Goal: Task Accomplishment & Management: Manage account settings

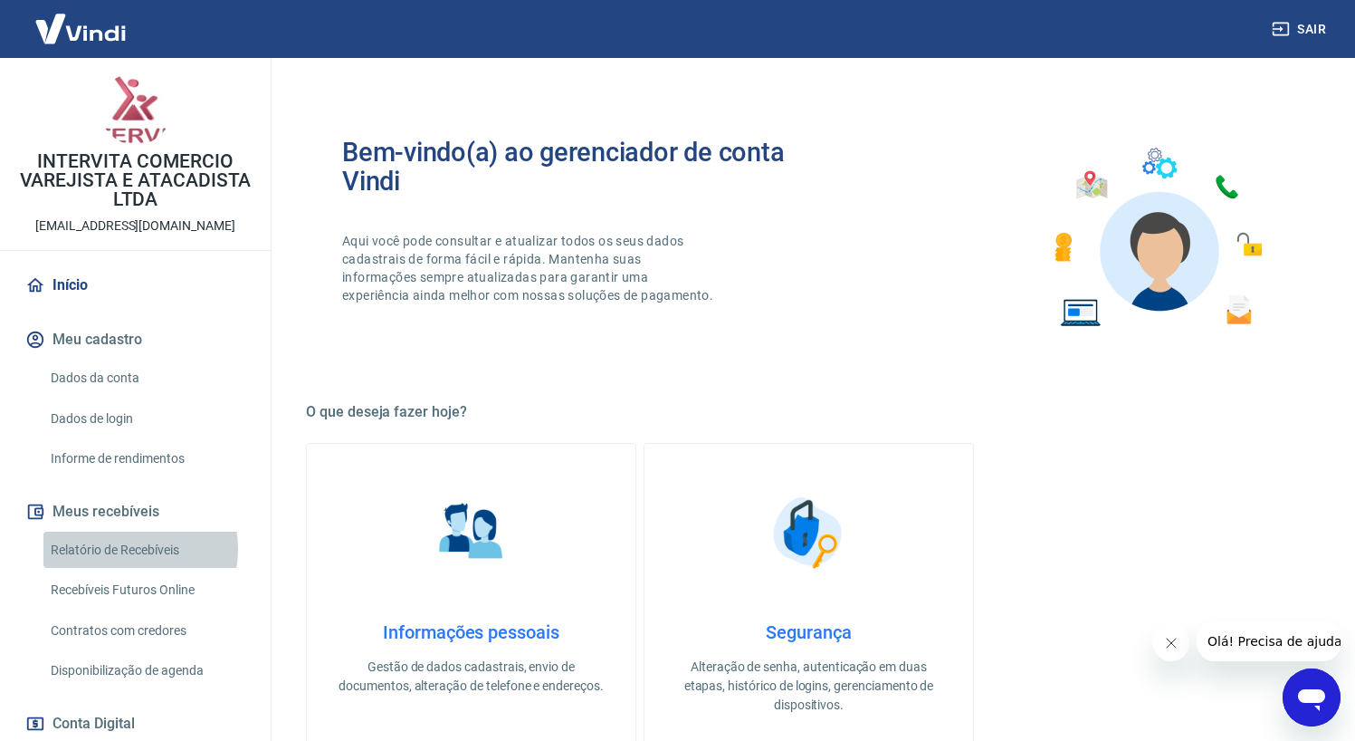
click at [121, 549] on link "Relatório de Recebíveis" at bounding box center [146, 550] width 206 height 37
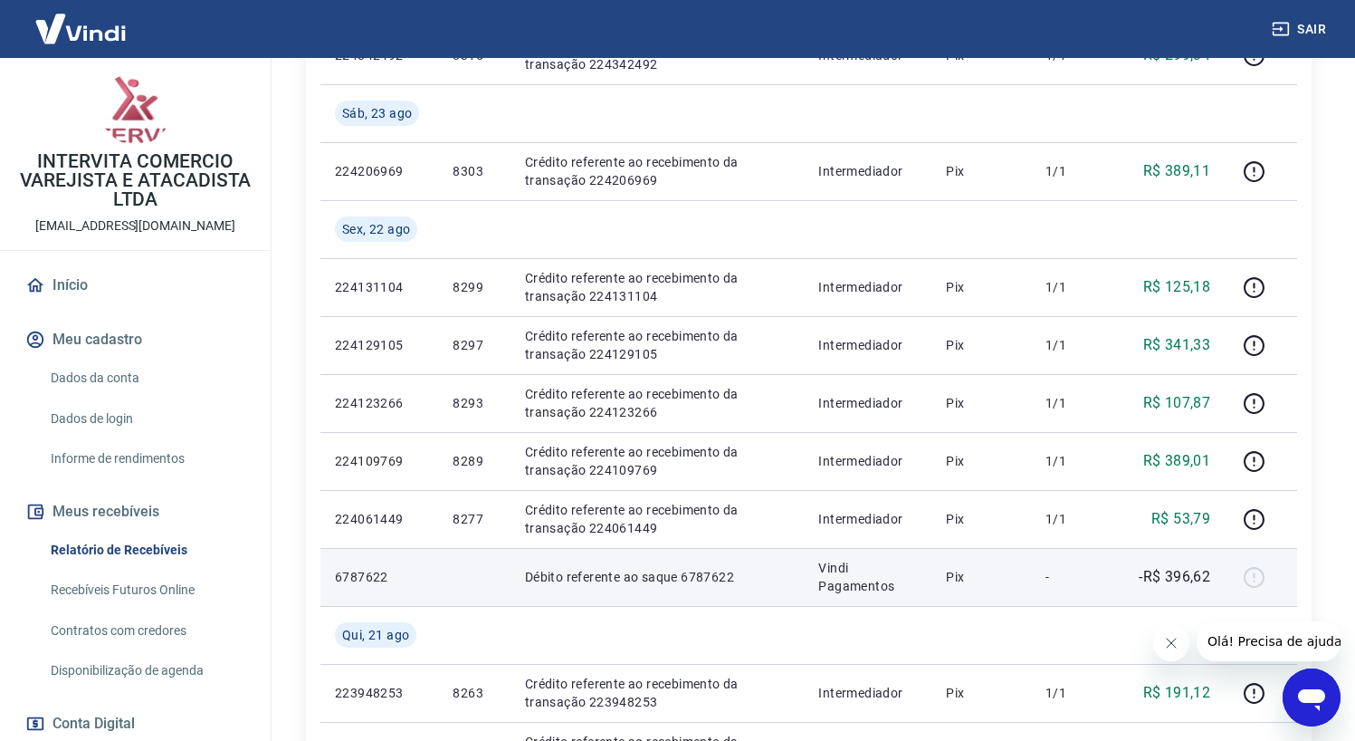
scroll to position [791, 0]
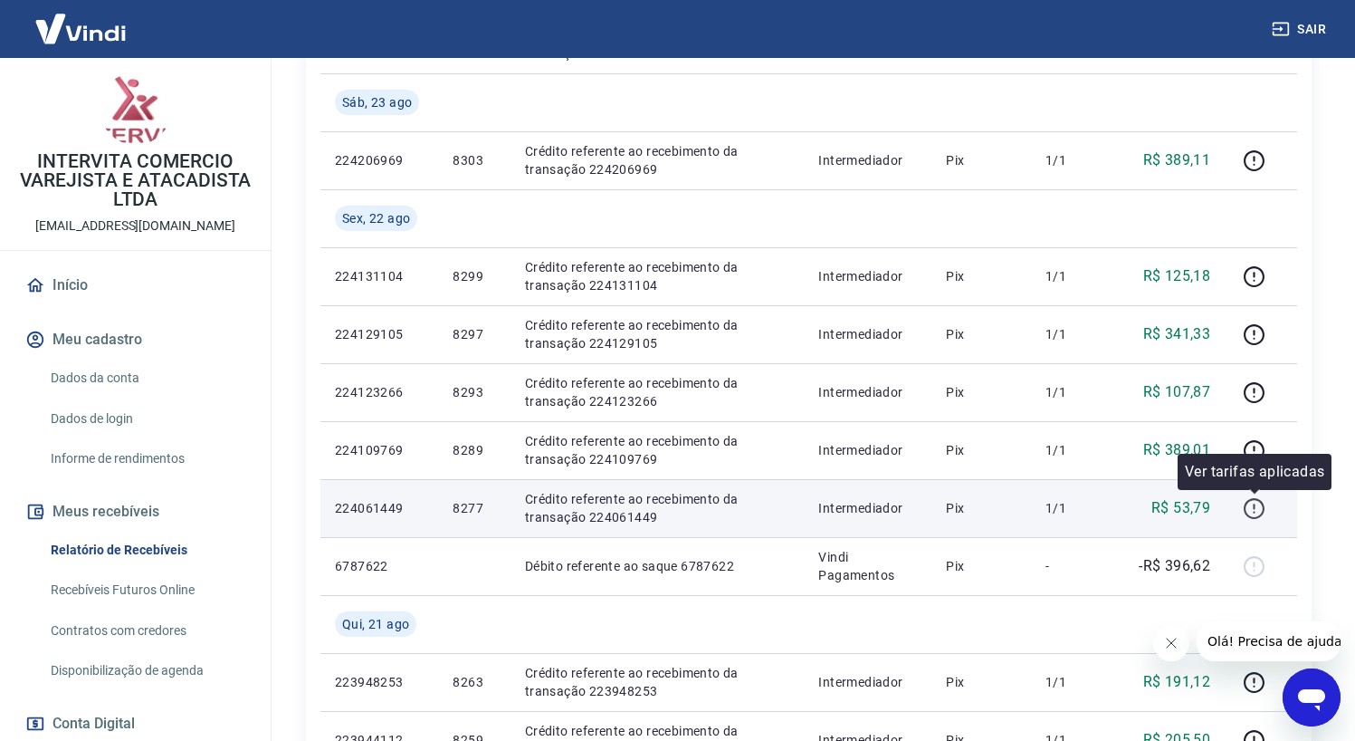
click at [1252, 503] on icon "button" at bounding box center [1254, 508] width 23 height 23
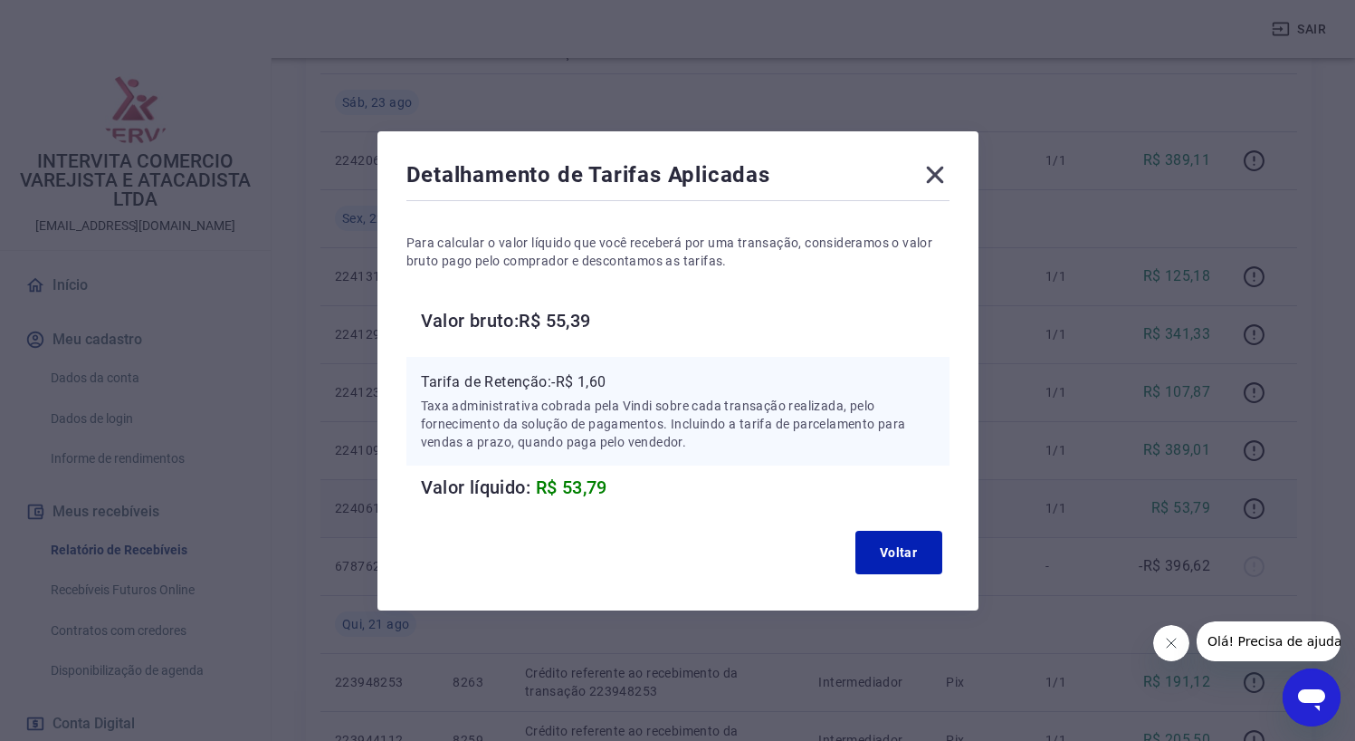
click at [948, 170] on icon at bounding box center [935, 174] width 29 height 29
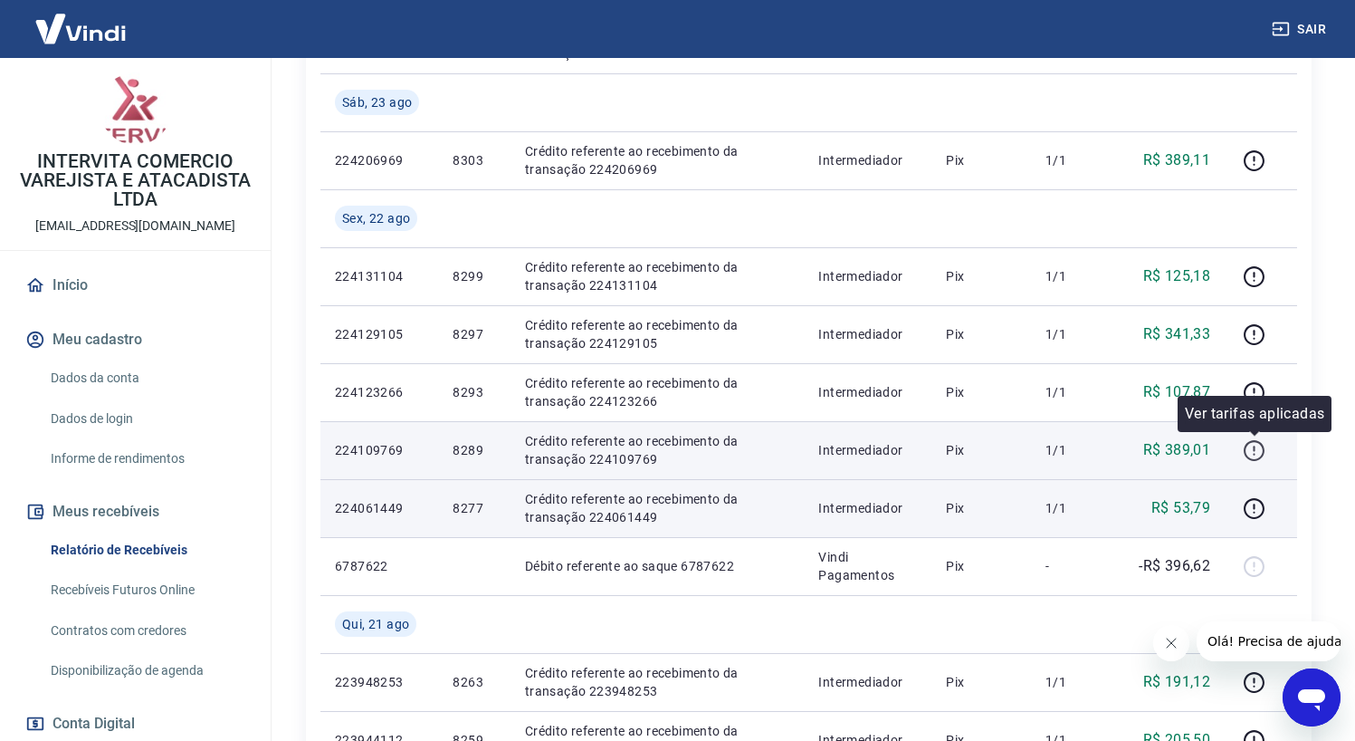
click at [1258, 445] on icon "button" at bounding box center [1254, 450] width 23 height 23
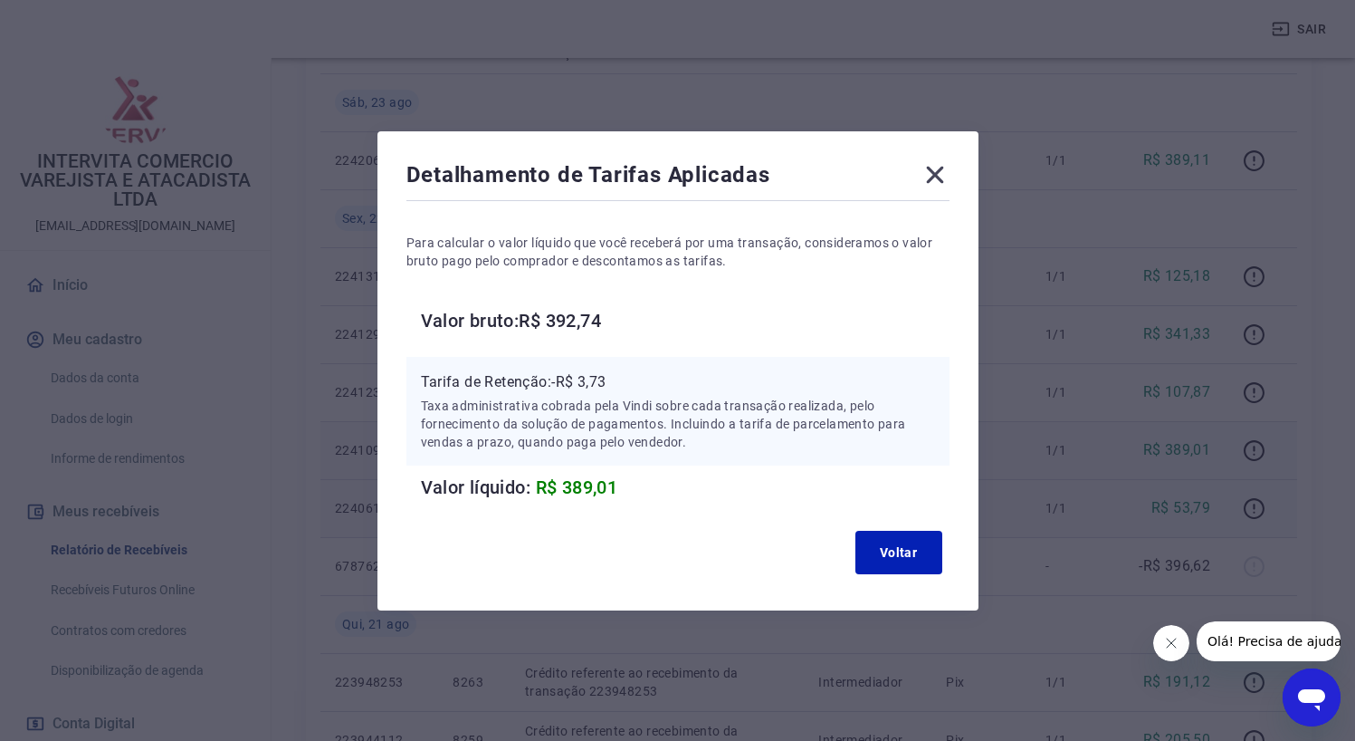
click at [939, 178] on icon at bounding box center [934, 174] width 17 height 17
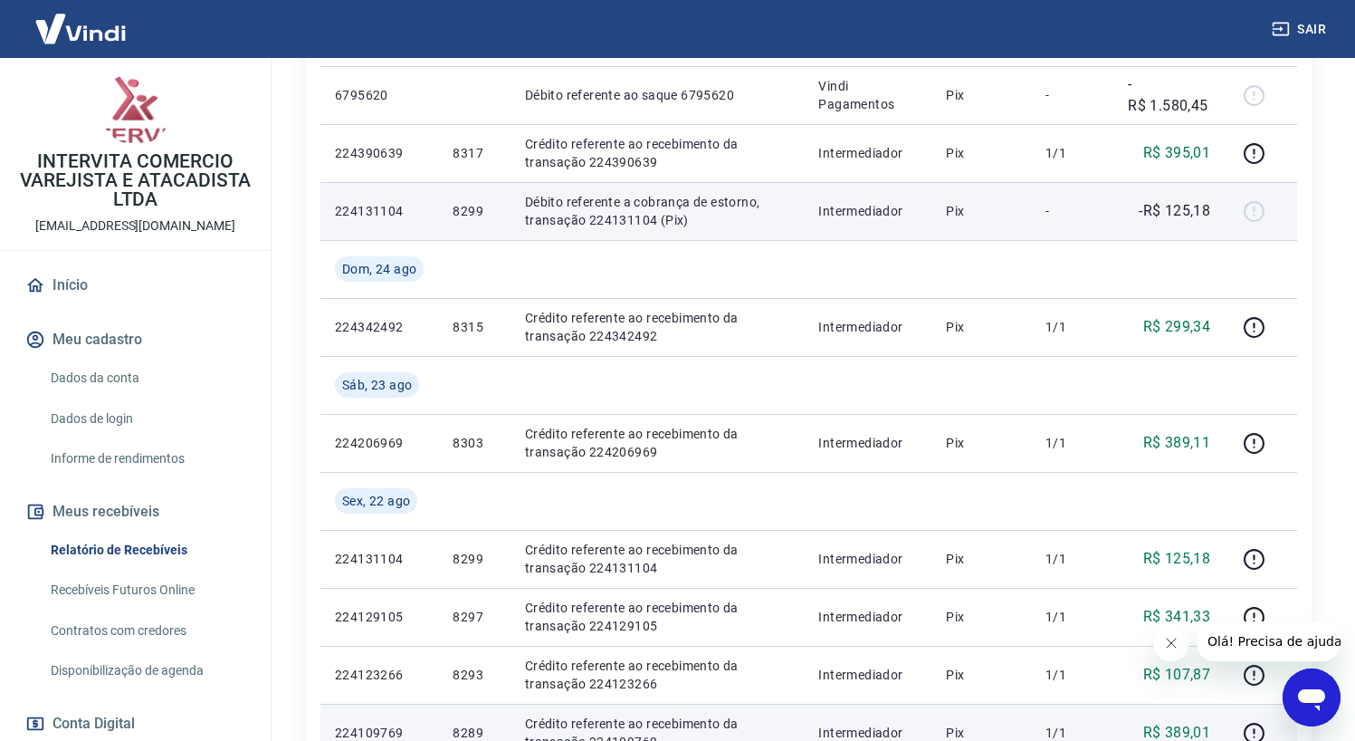
scroll to position [512, 0]
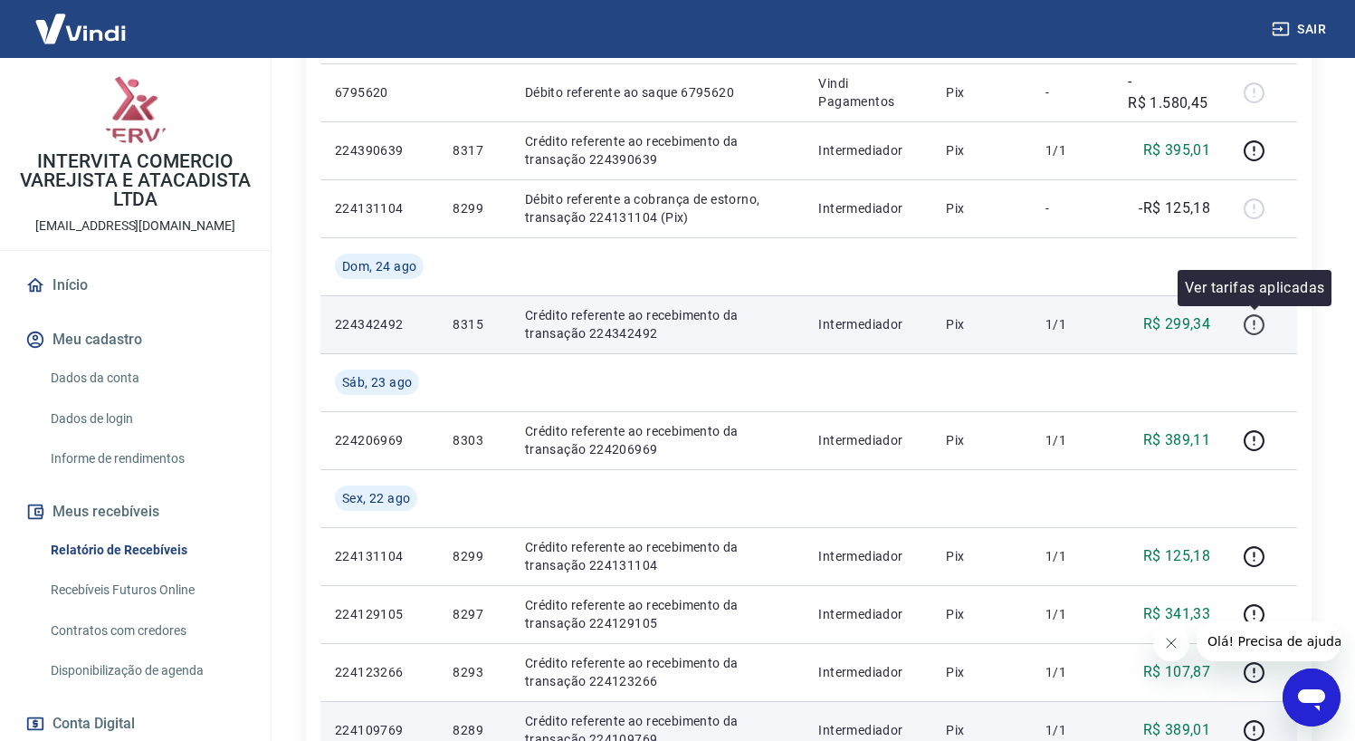
click at [1252, 324] on icon "button" at bounding box center [1254, 324] width 23 height 23
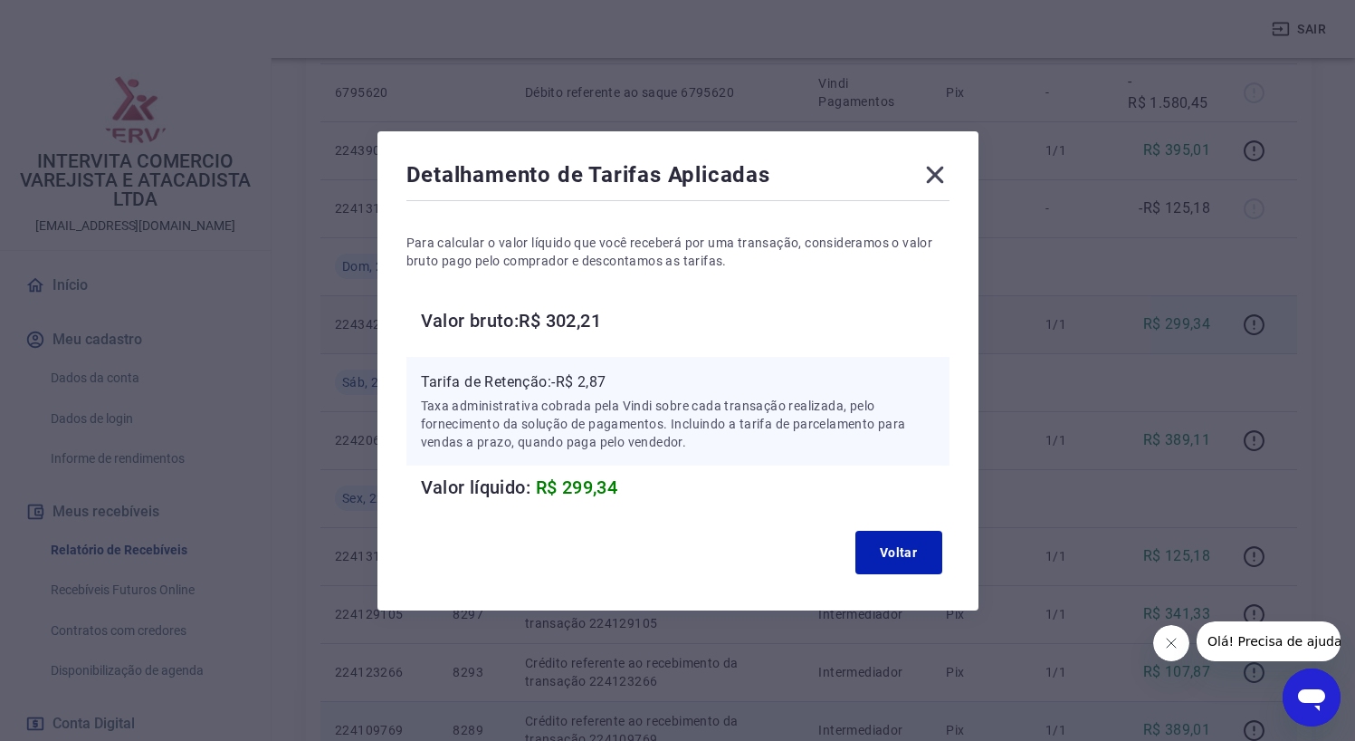
click at [943, 168] on icon at bounding box center [935, 174] width 29 height 29
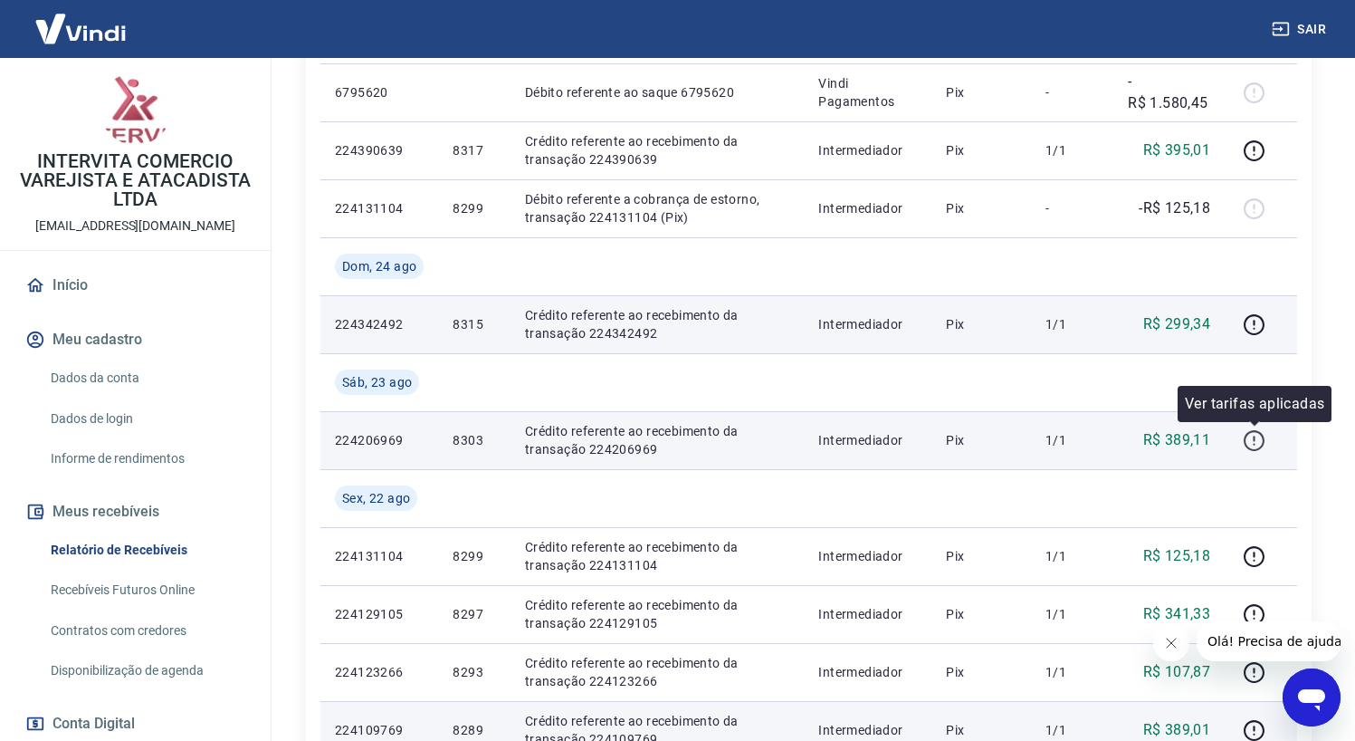
click at [1251, 443] on icon "button" at bounding box center [1254, 440] width 23 height 23
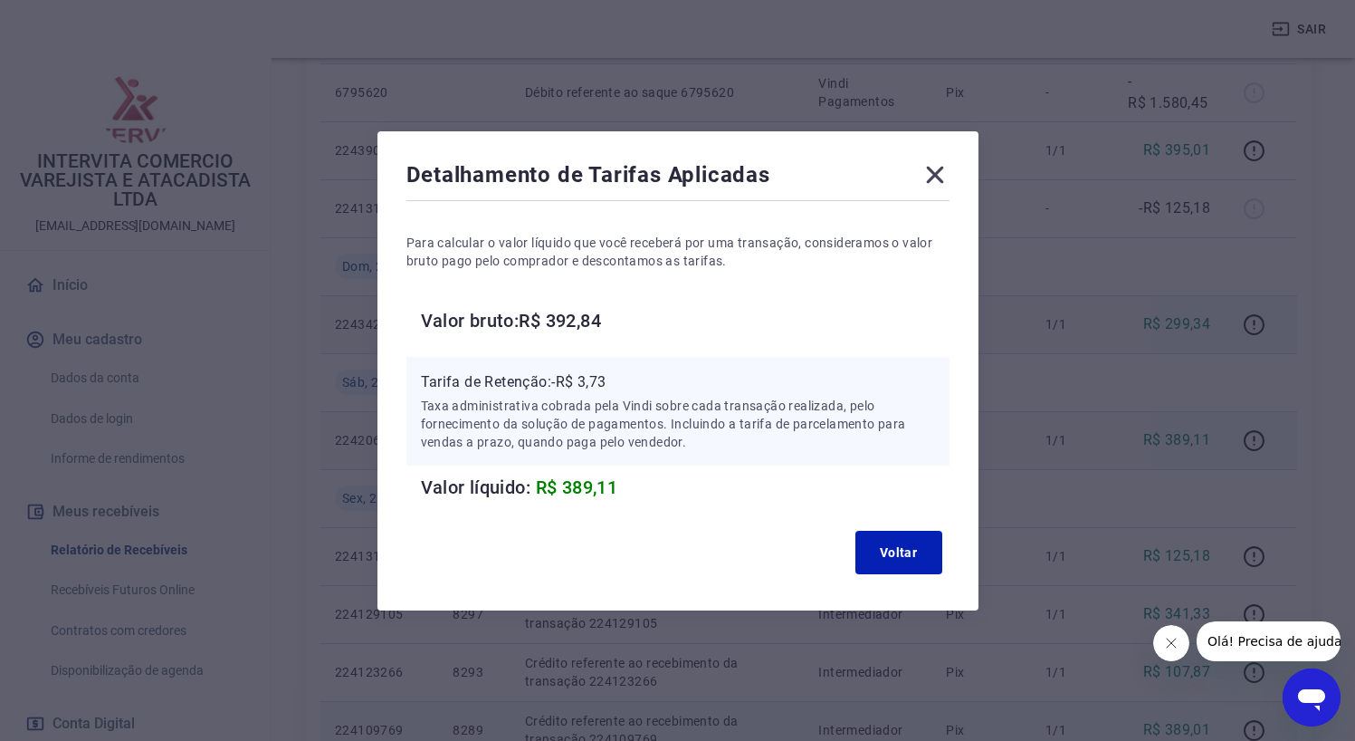
click at [933, 166] on icon at bounding box center [935, 174] width 29 height 29
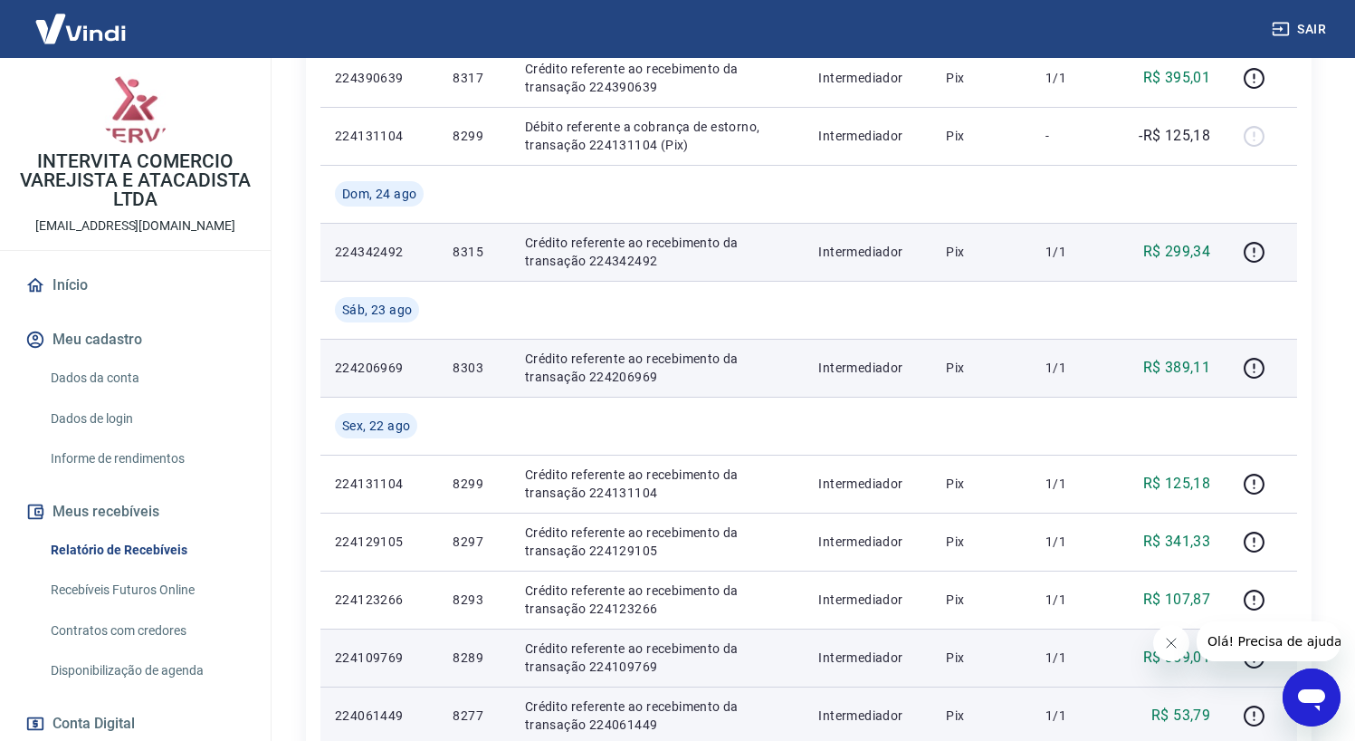
scroll to position [586, 0]
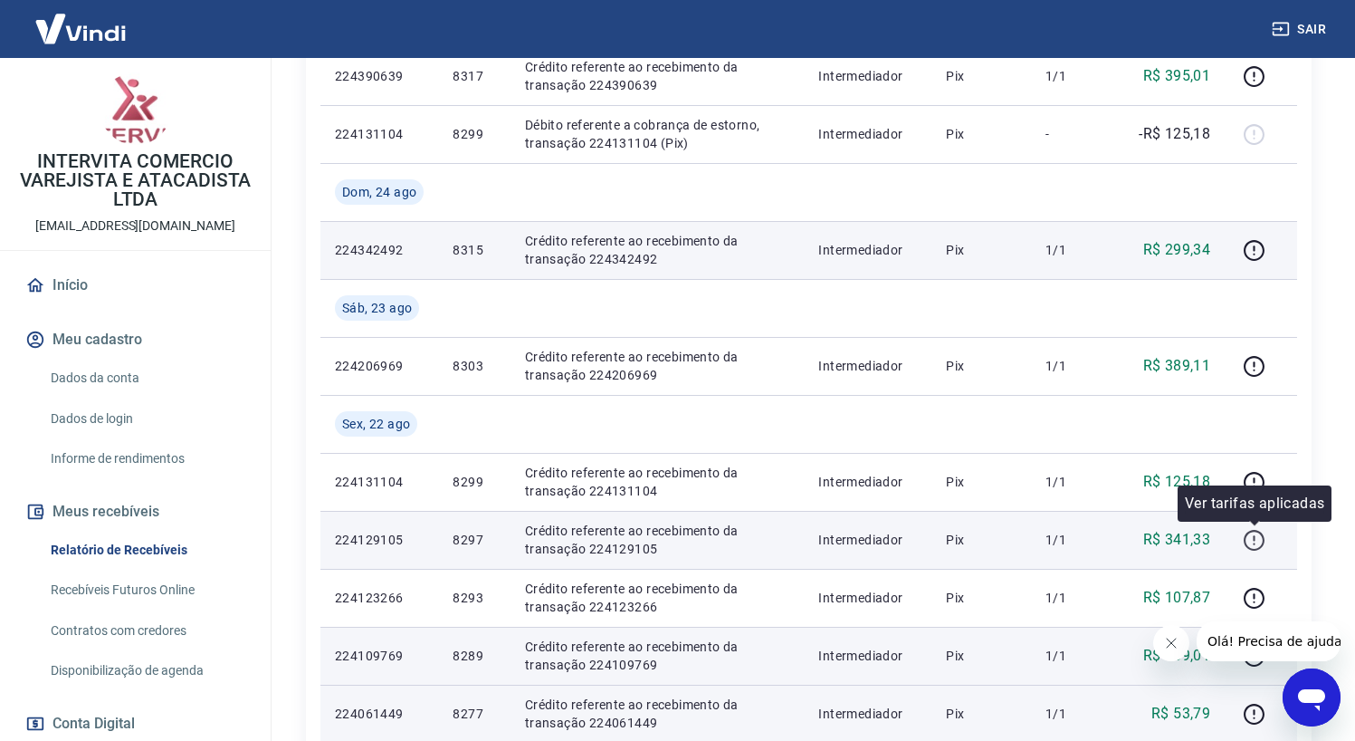
click at [1252, 541] on icon "button" at bounding box center [1254, 540] width 23 height 23
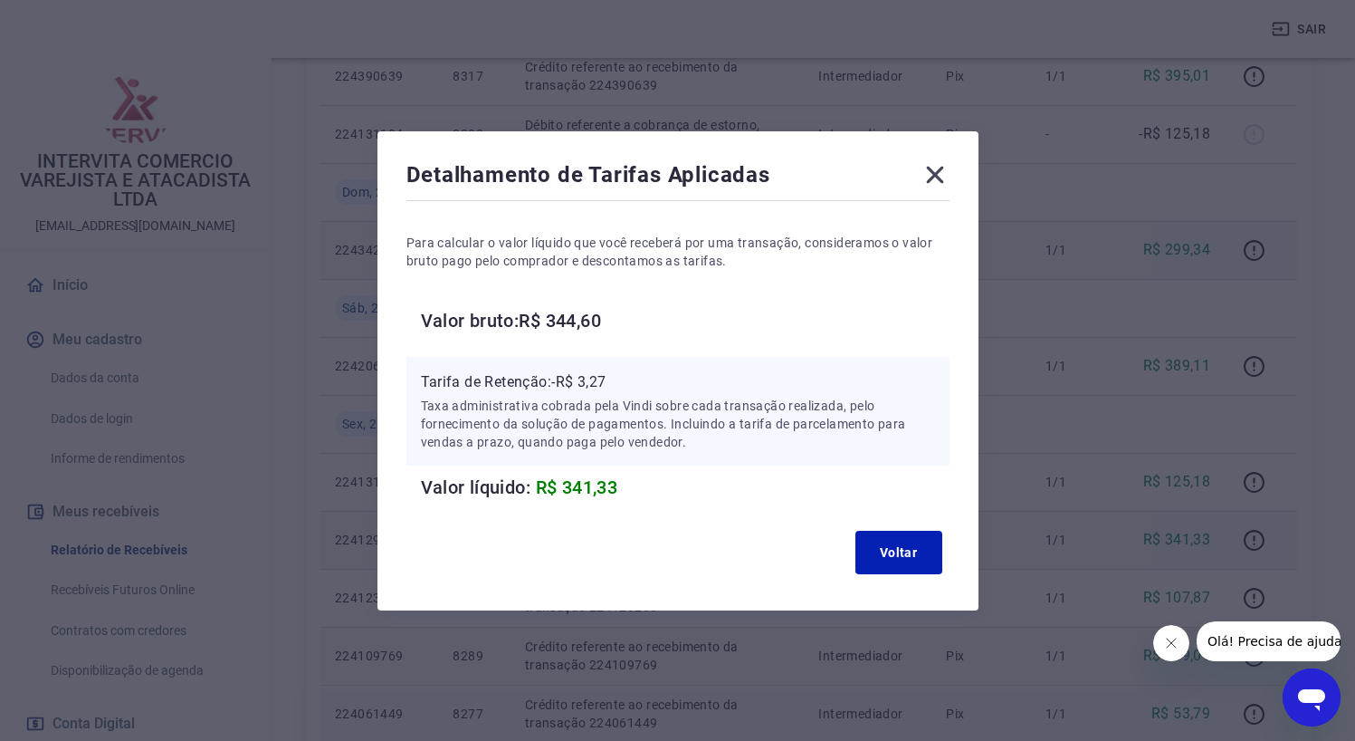
click at [943, 165] on icon at bounding box center [935, 174] width 29 height 29
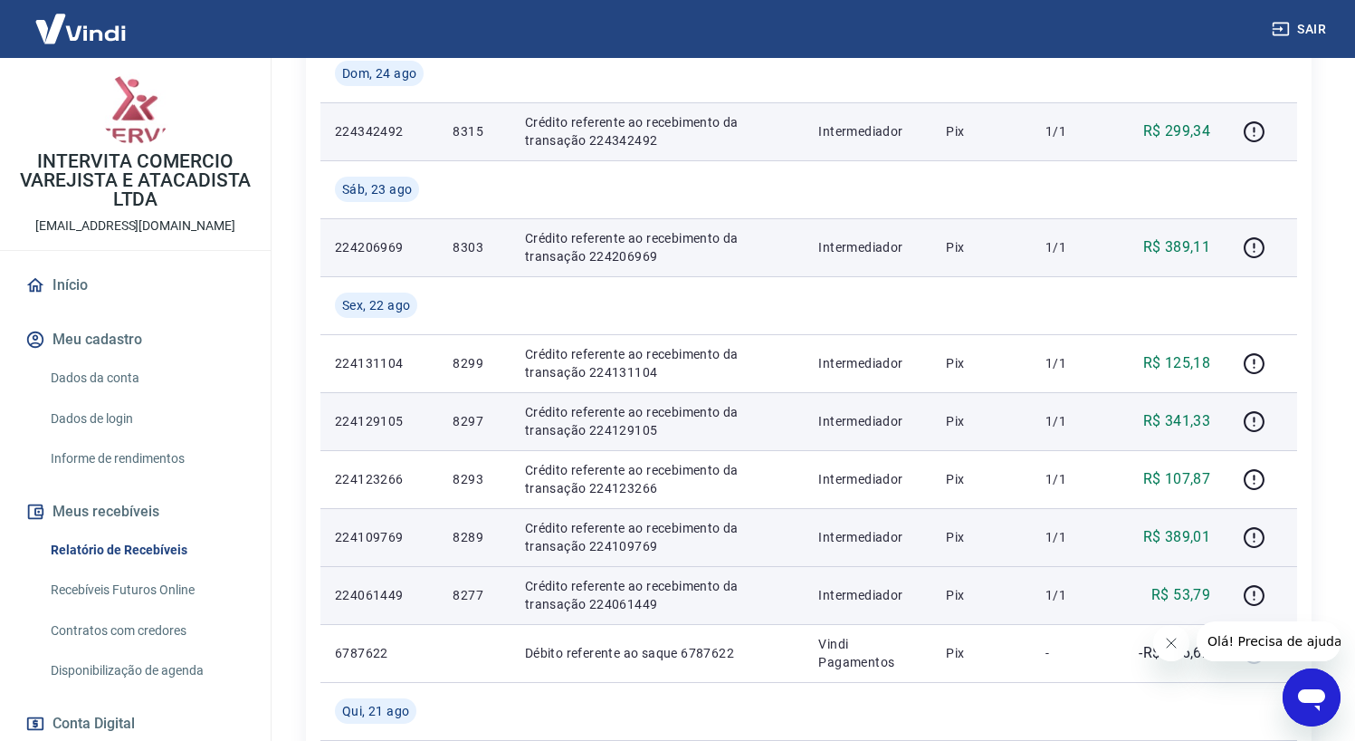
scroll to position [714, 0]
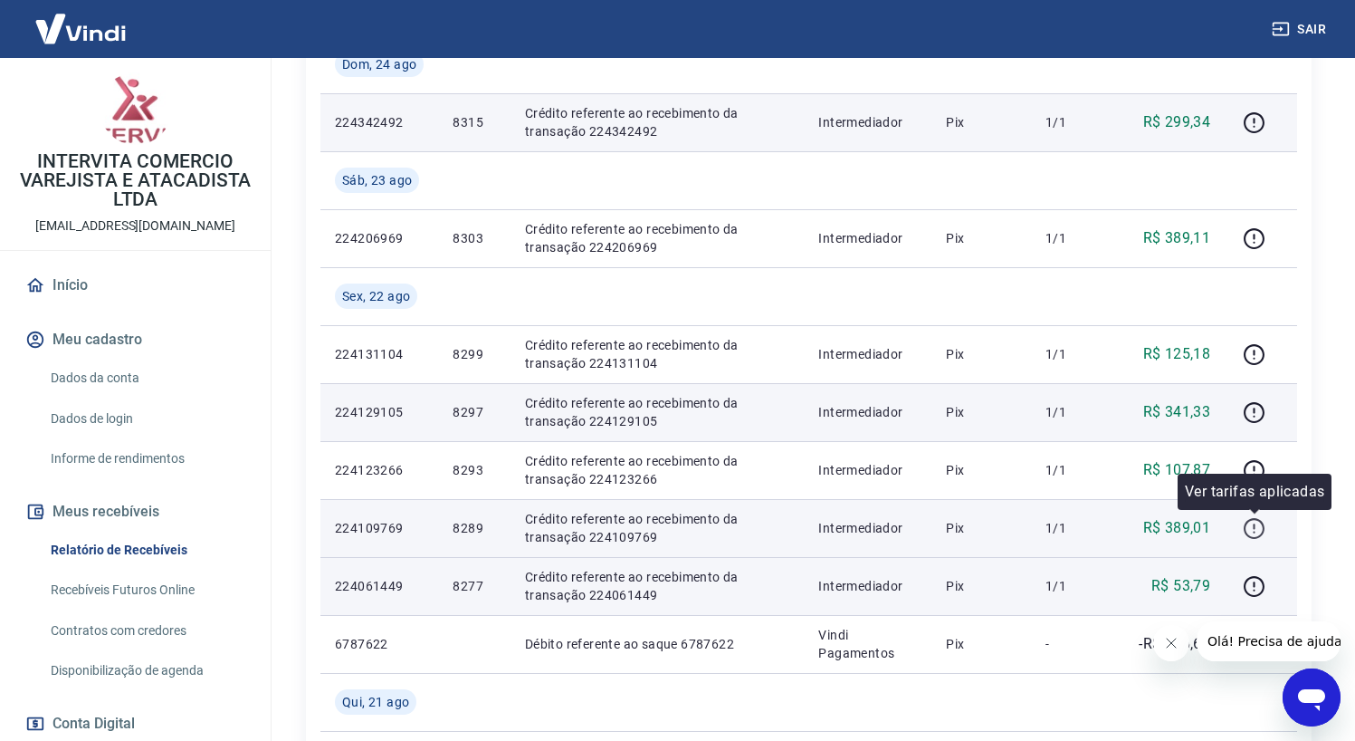
click at [1257, 525] on icon "button" at bounding box center [1254, 528] width 23 height 23
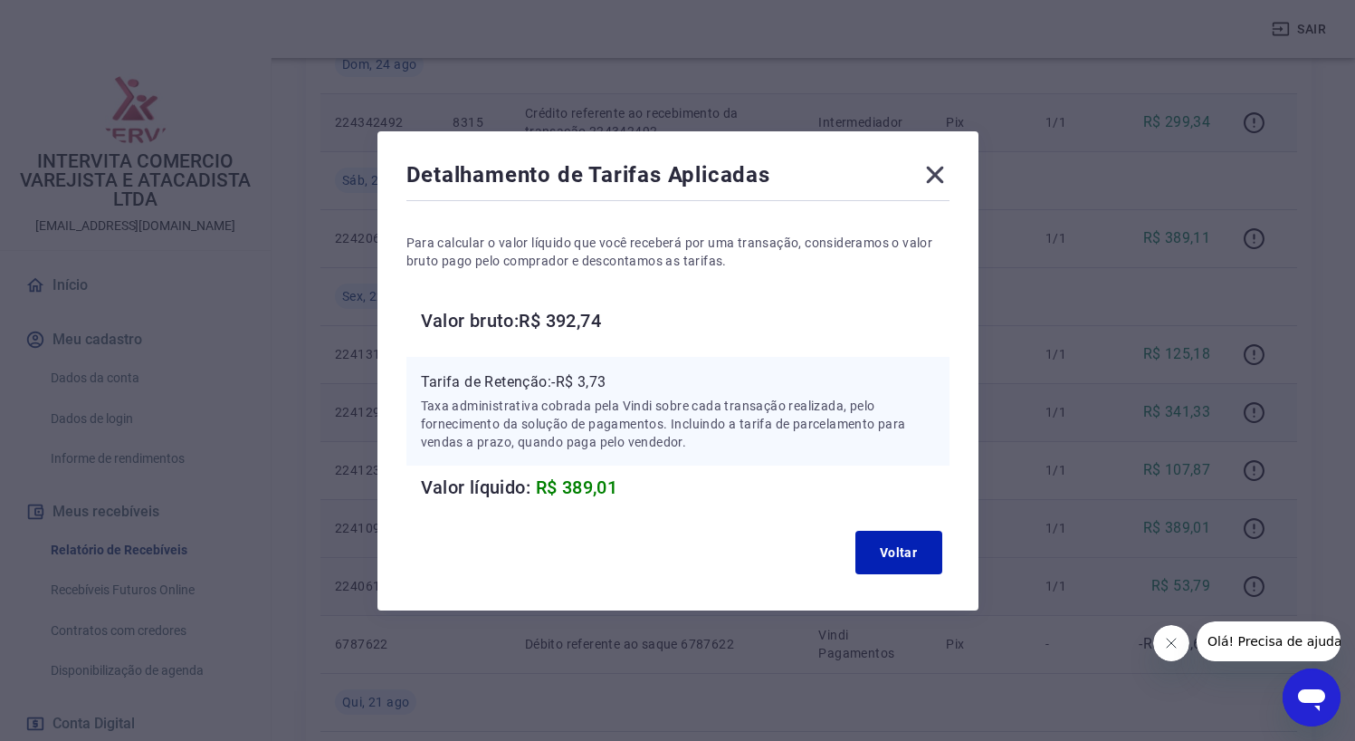
click at [937, 176] on icon at bounding box center [935, 174] width 29 height 29
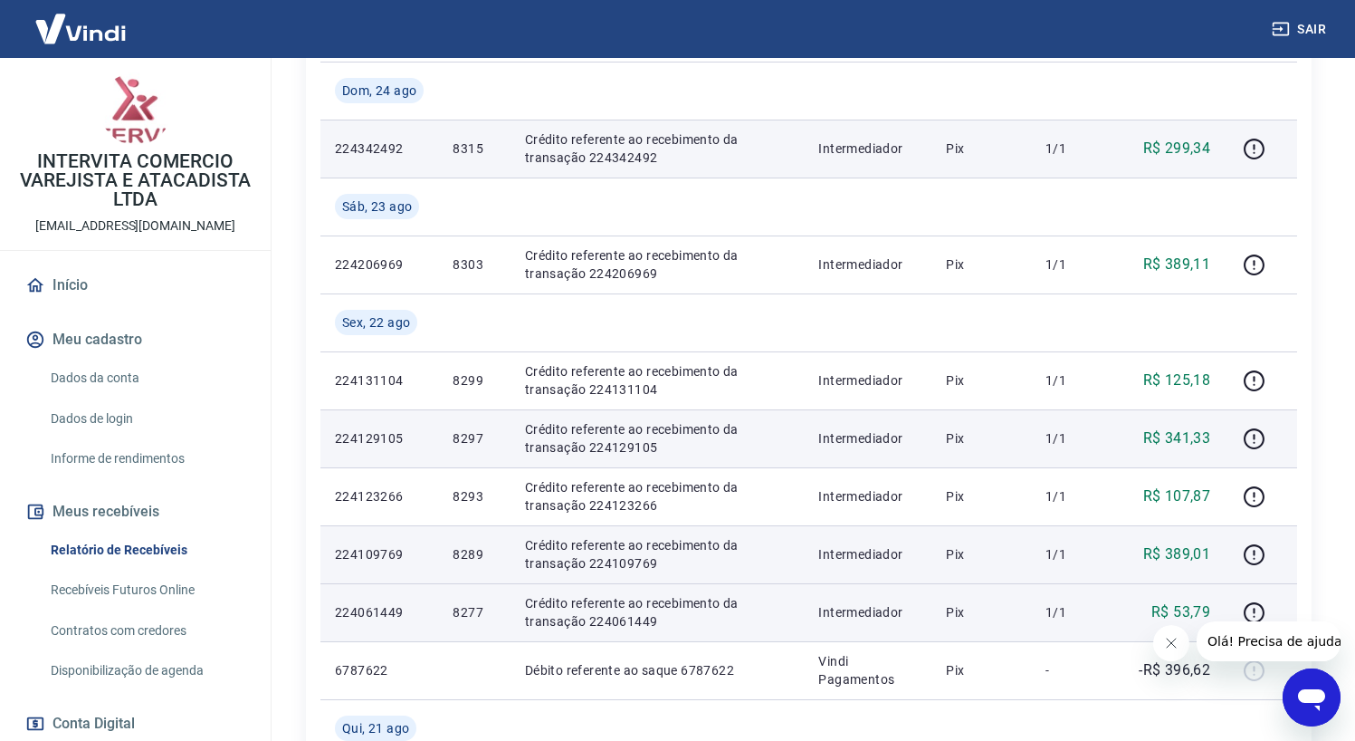
scroll to position [688, 0]
click at [1250, 559] on icon "button" at bounding box center [1254, 553] width 23 height 23
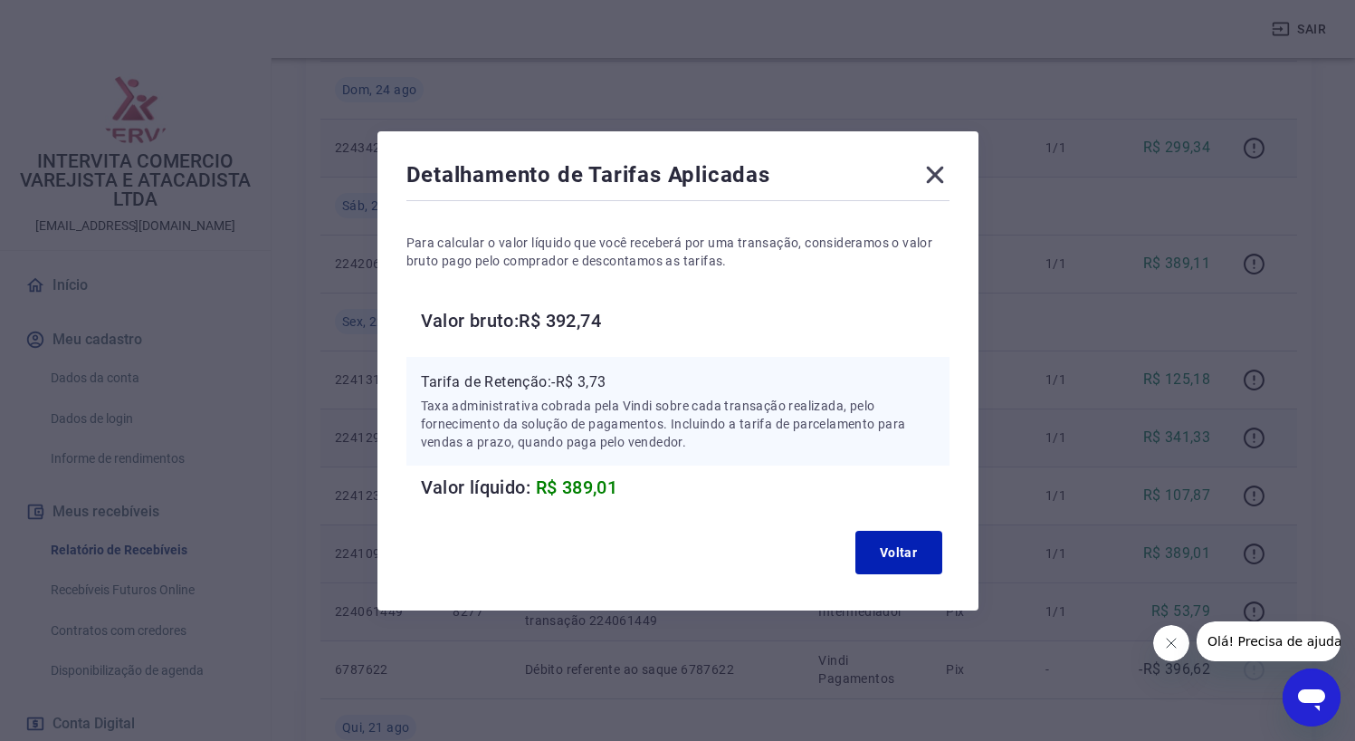
click at [934, 171] on icon at bounding box center [935, 174] width 29 height 29
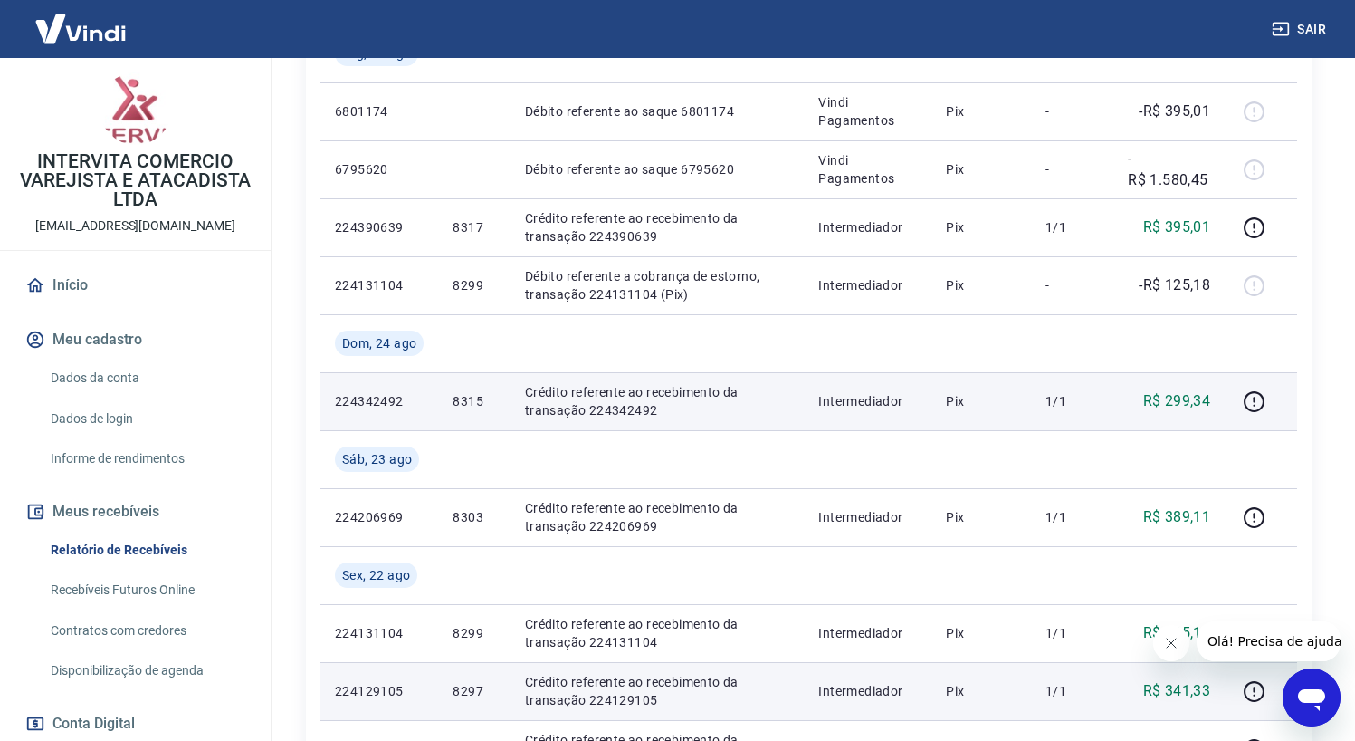
scroll to position [398, 0]
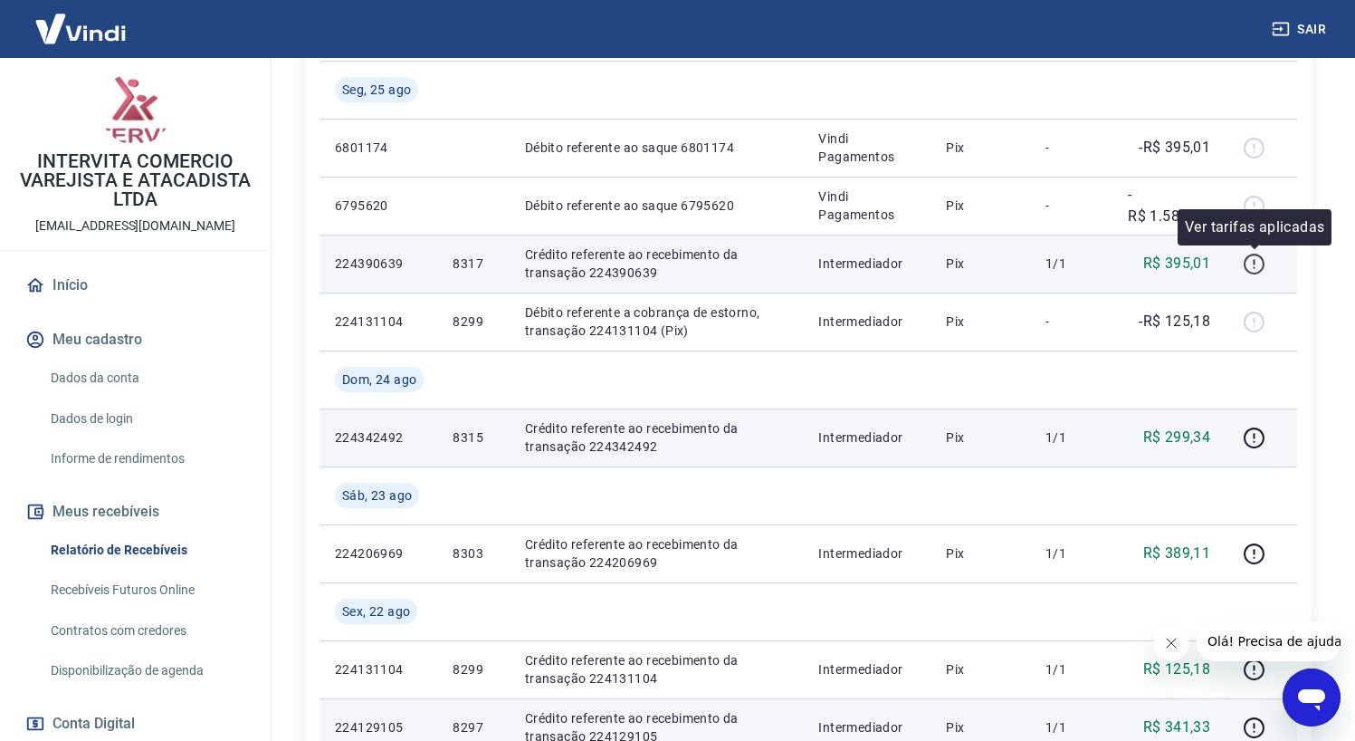
click at [1256, 271] on icon "button" at bounding box center [1254, 264] width 23 height 23
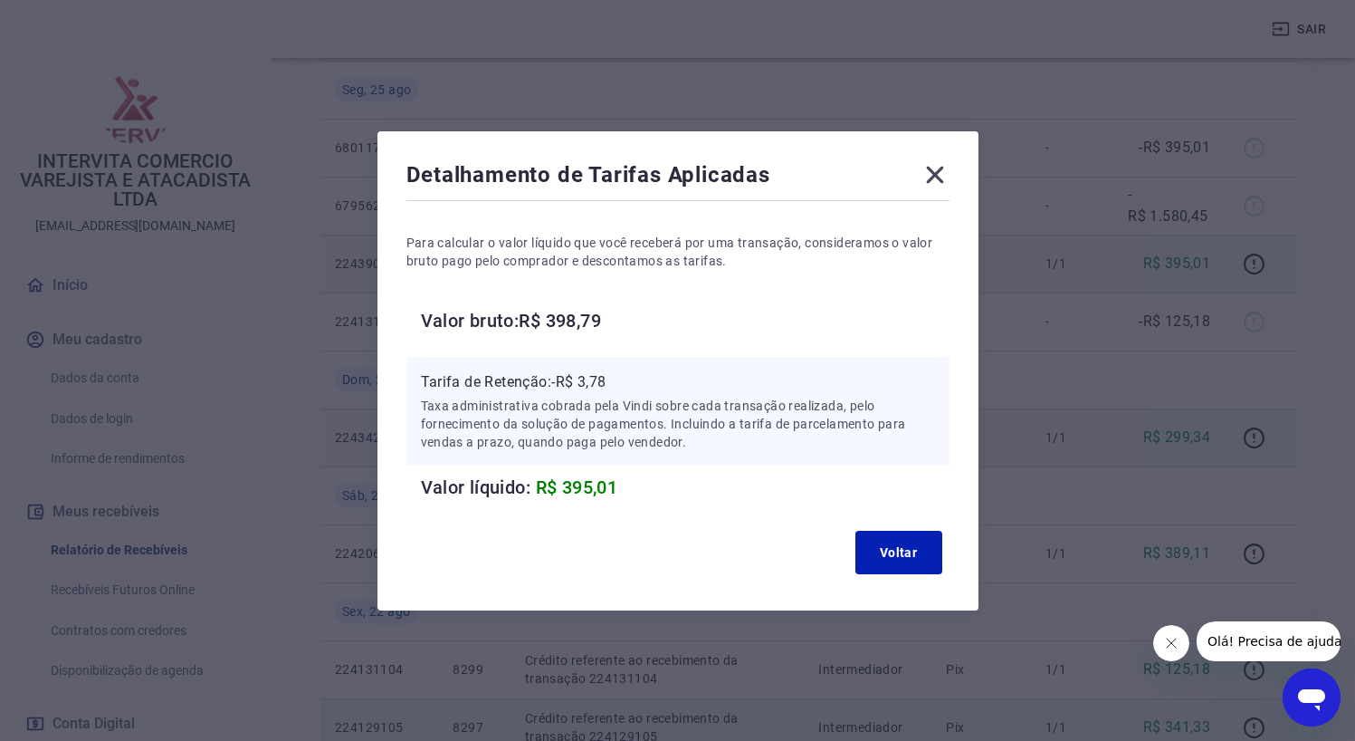
click at [940, 176] on icon at bounding box center [934, 174] width 17 height 17
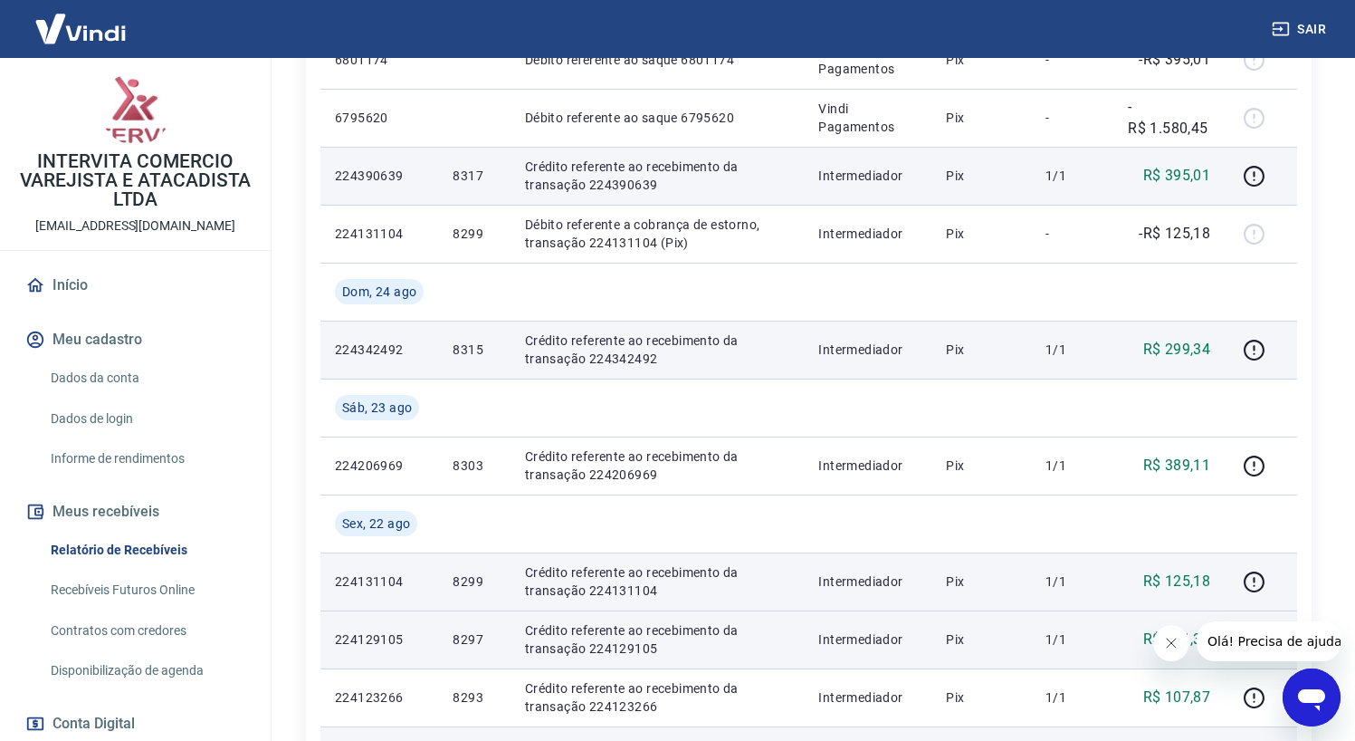
scroll to position [492, 0]
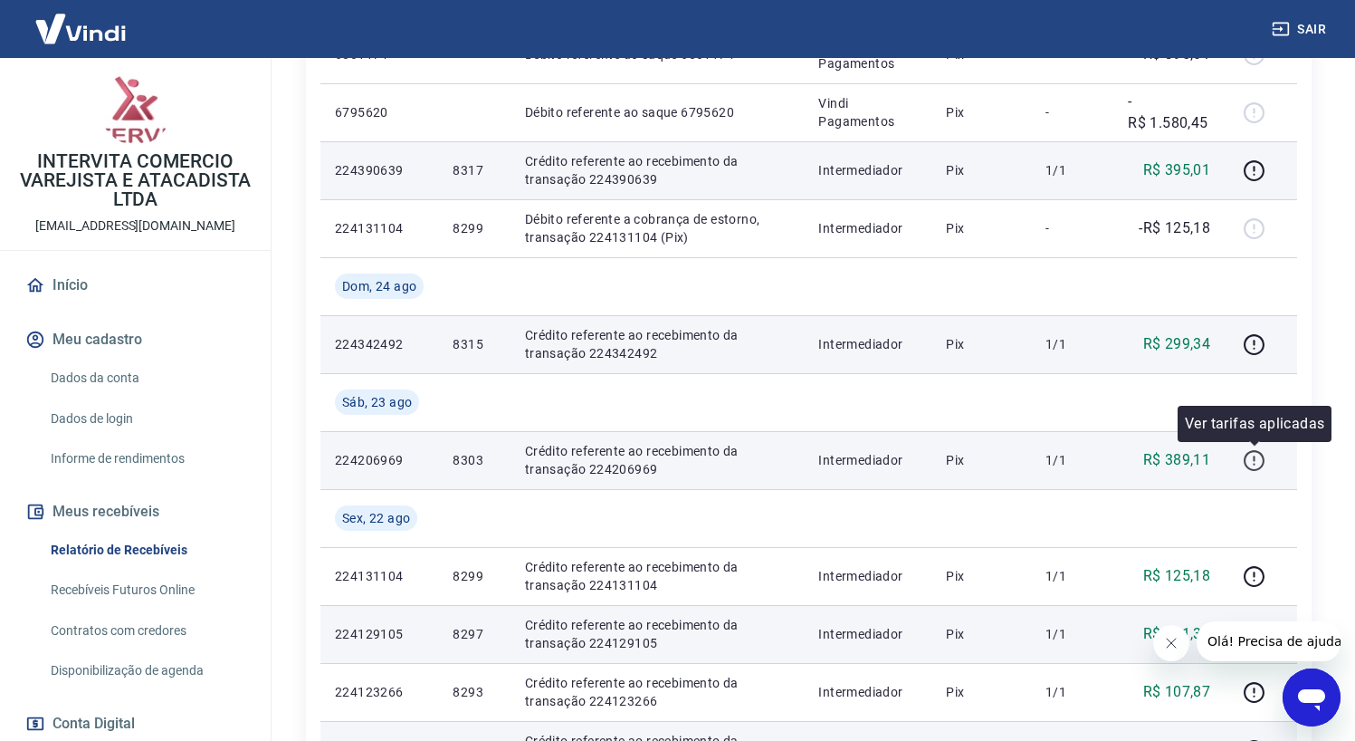
click at [1252, 460] on icon "button" at bounding box center [1254, 460] width 23 height 23
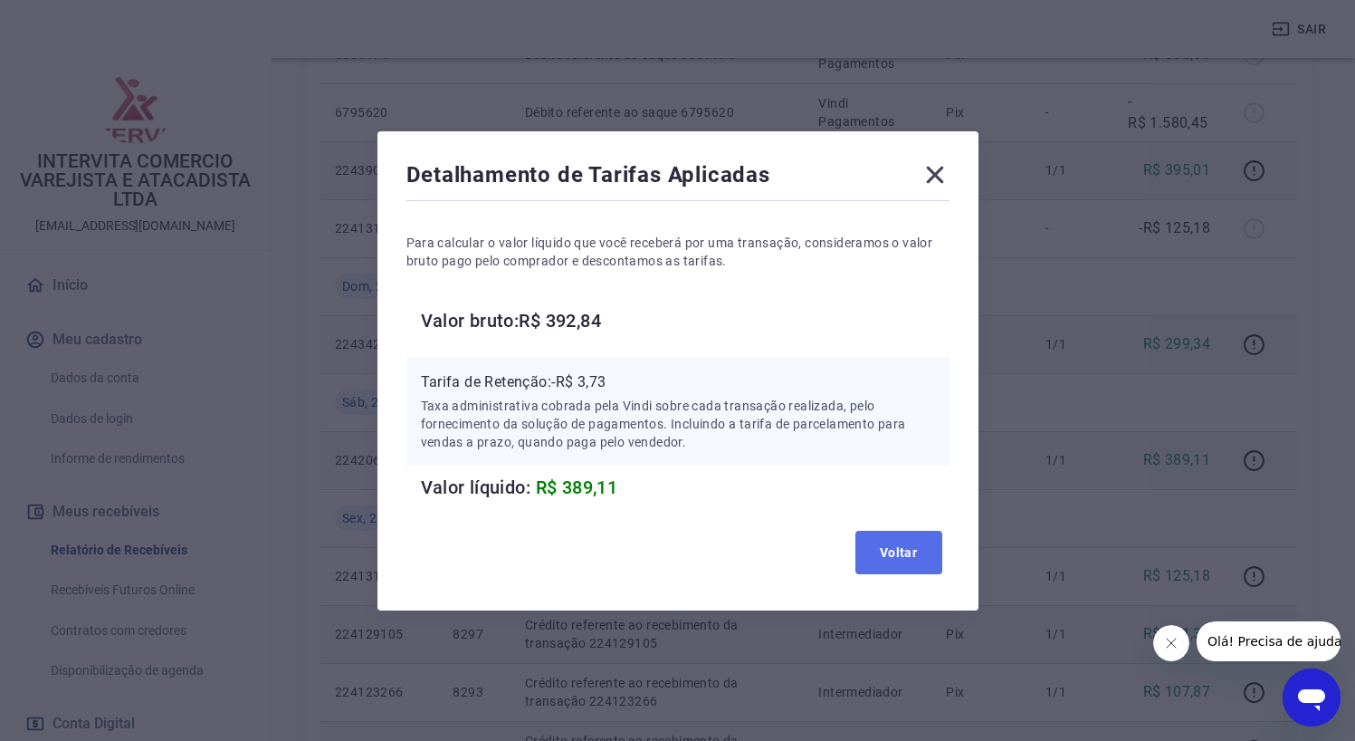
click at [890, 553] on button "Voltar" at bounding box center [899, 552] width 87 height 43
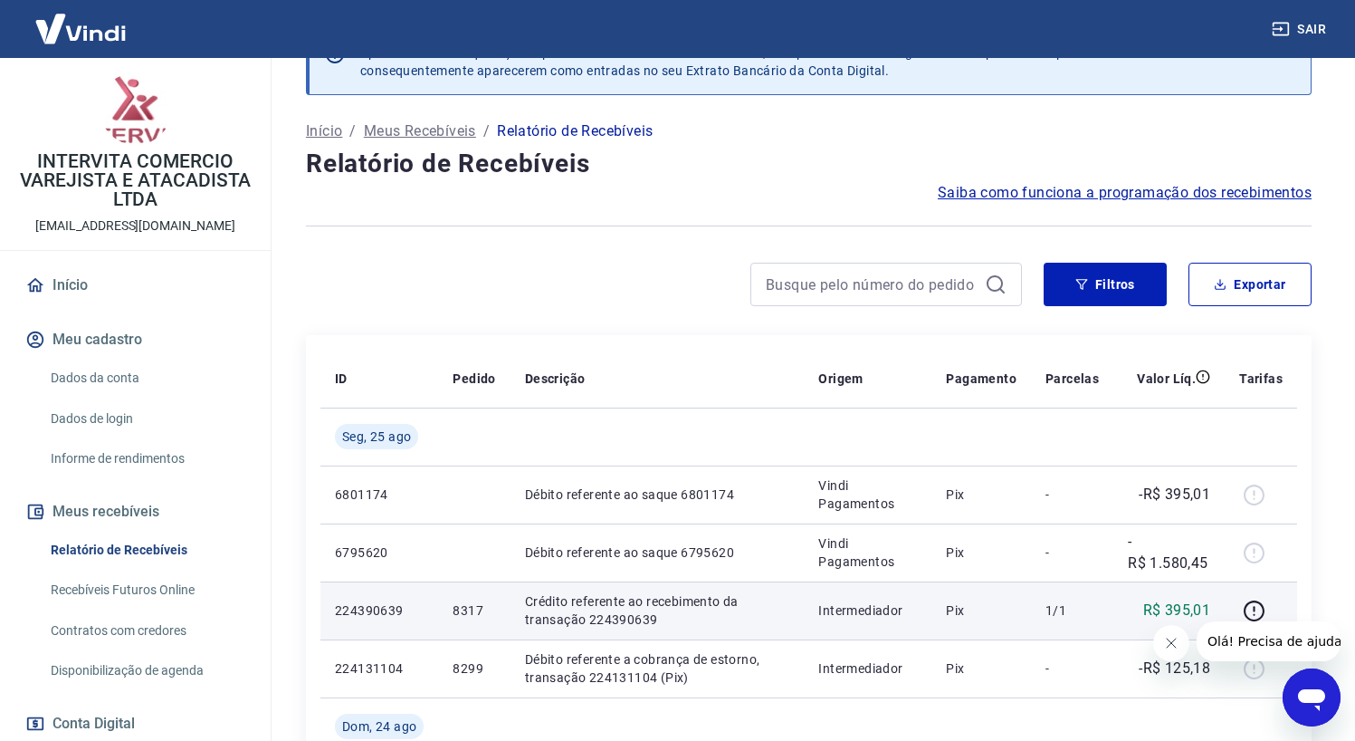
scroll to position [54, 0]
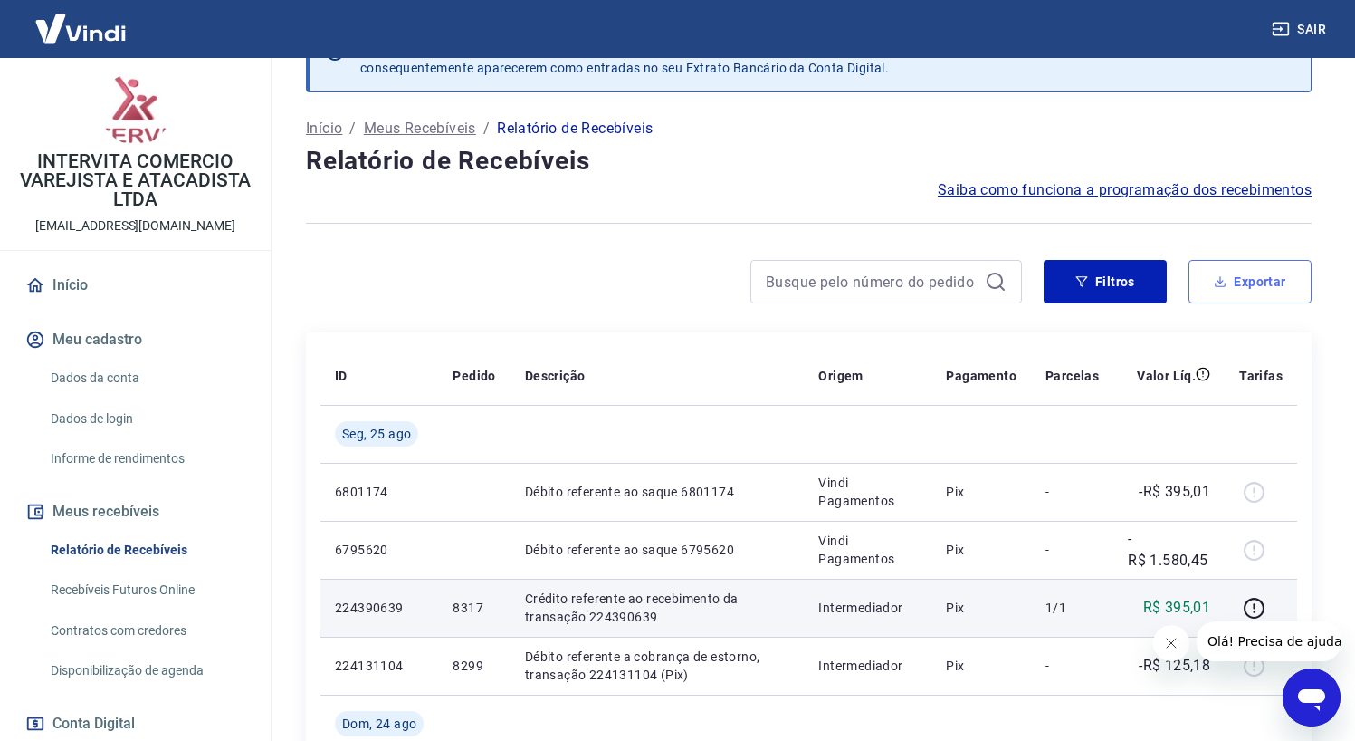
click at [1280, 271] on button "Exportar" at bounding box center [1250, 281] width 123 height 43
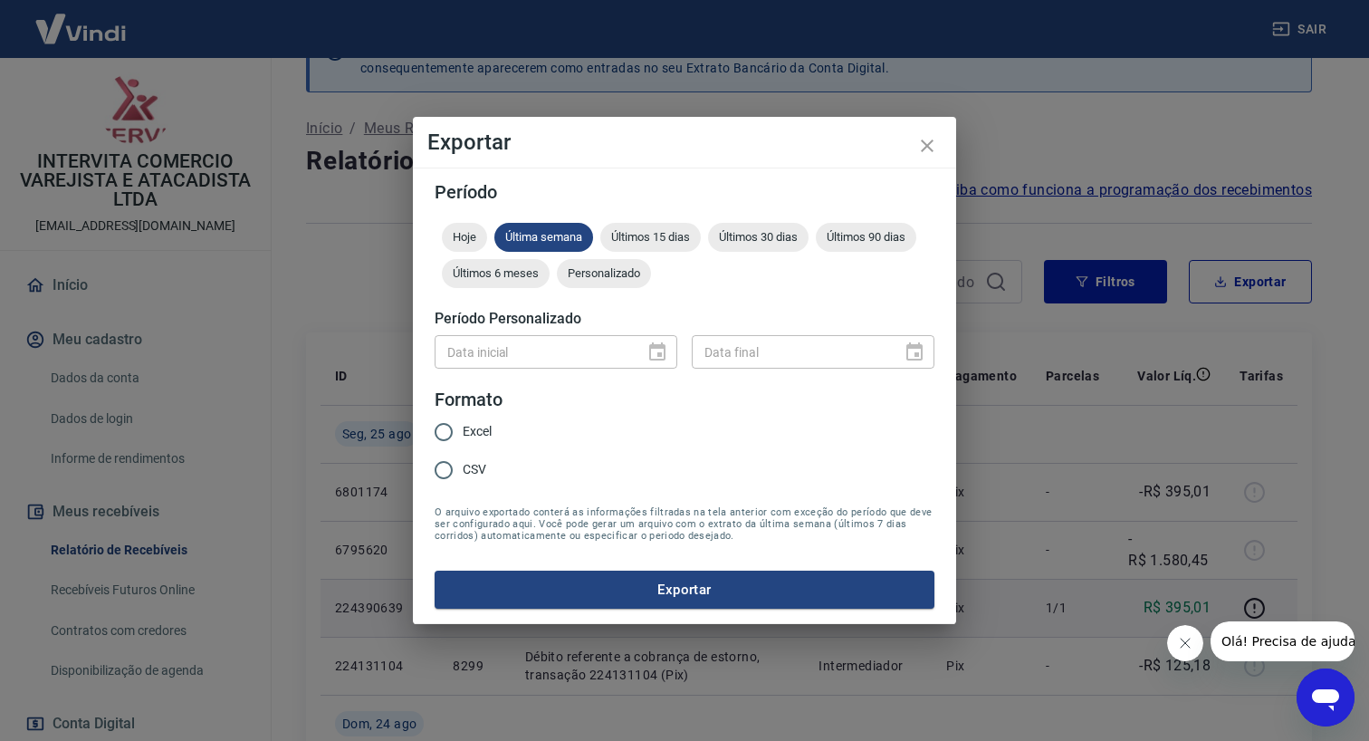
click at [661, 353] on div "Data inicial" at bounding box center [556, 352] width 243 height 34
click at [615, 278] on span "Personalizado" at bounding box center [604, 273] width 94 height 14
click at [656, 354] on icon "Choose date" at bounding box center [657, 352] width 22 height 22
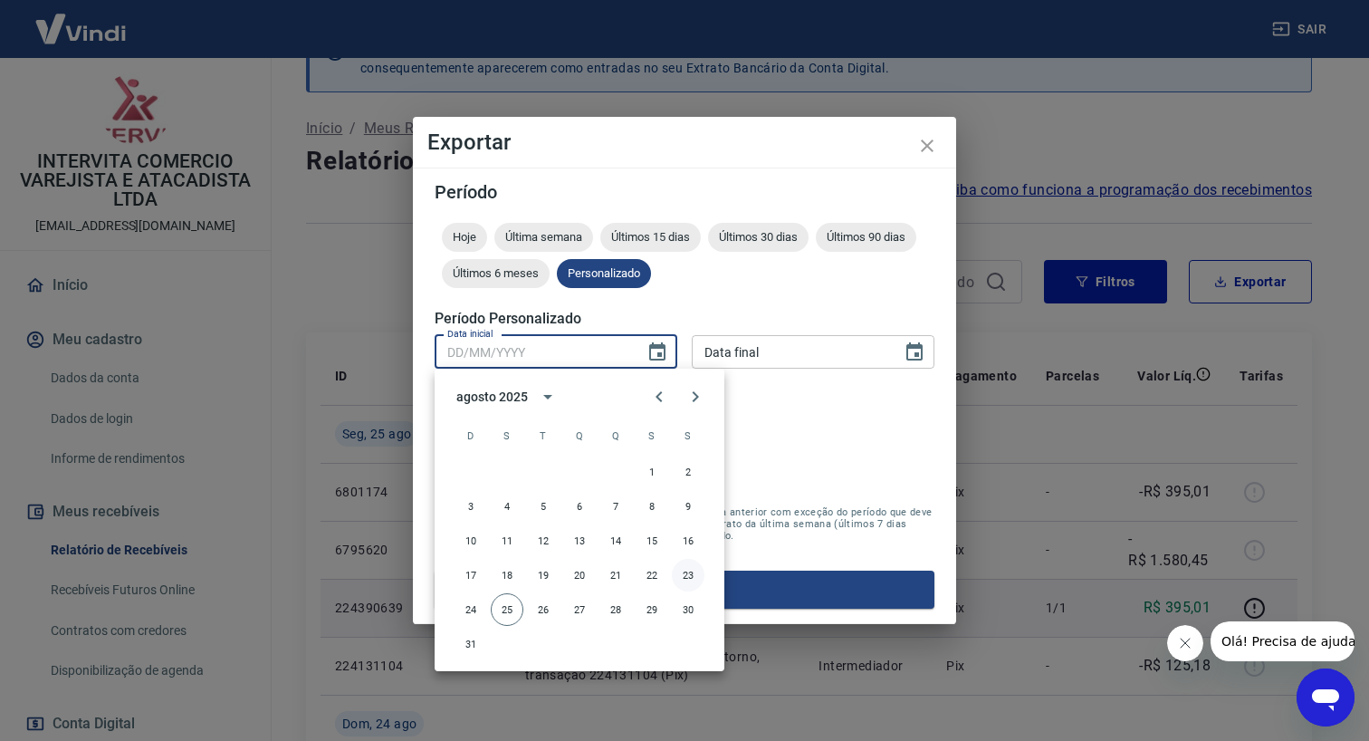
click at [687, 576] on button "23" at bounding box center [688, 575] width 33 height 33
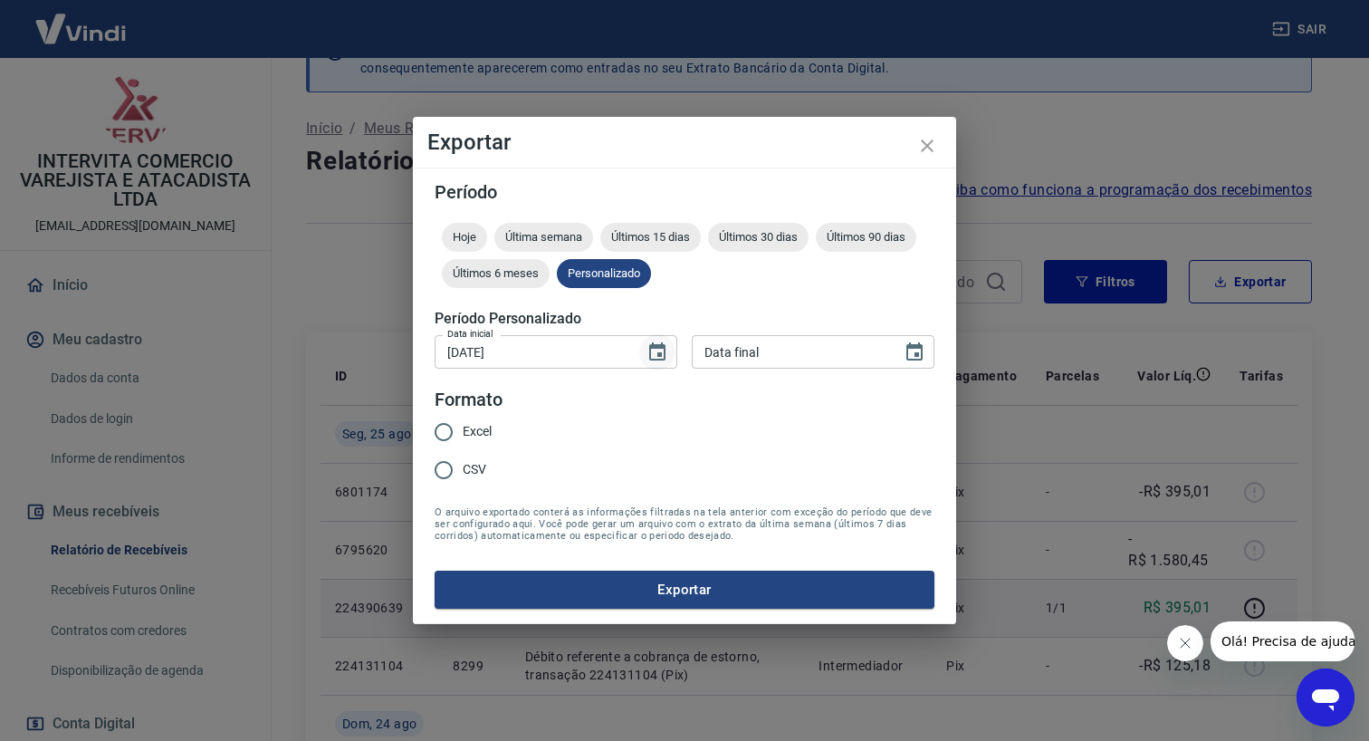
click at [658, 350] on icon "Choose date, selected date is 23 de ago de 2025" at bounding box center [657, 352] width 22 height 22
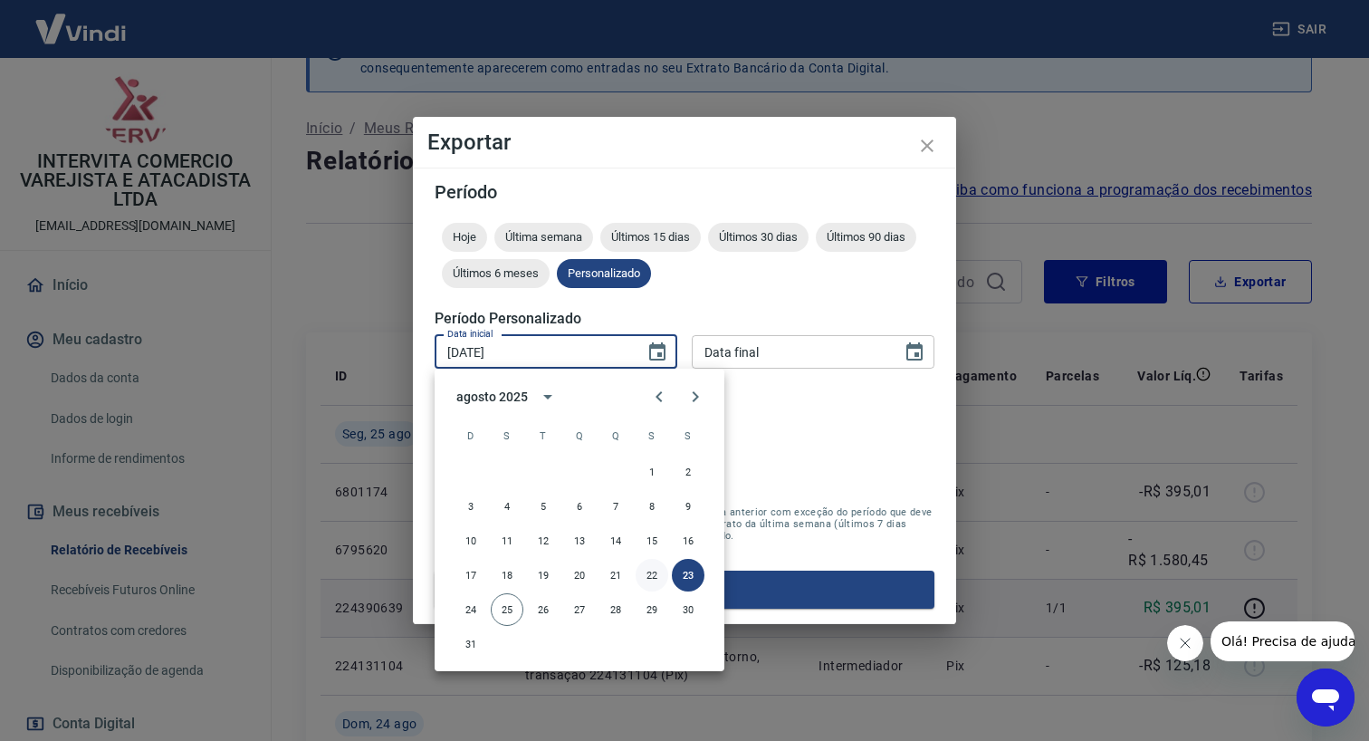
click at [653, 572] on button "22" at bounding box center [652, 575] width 33 height 33
type input "[DATE]"
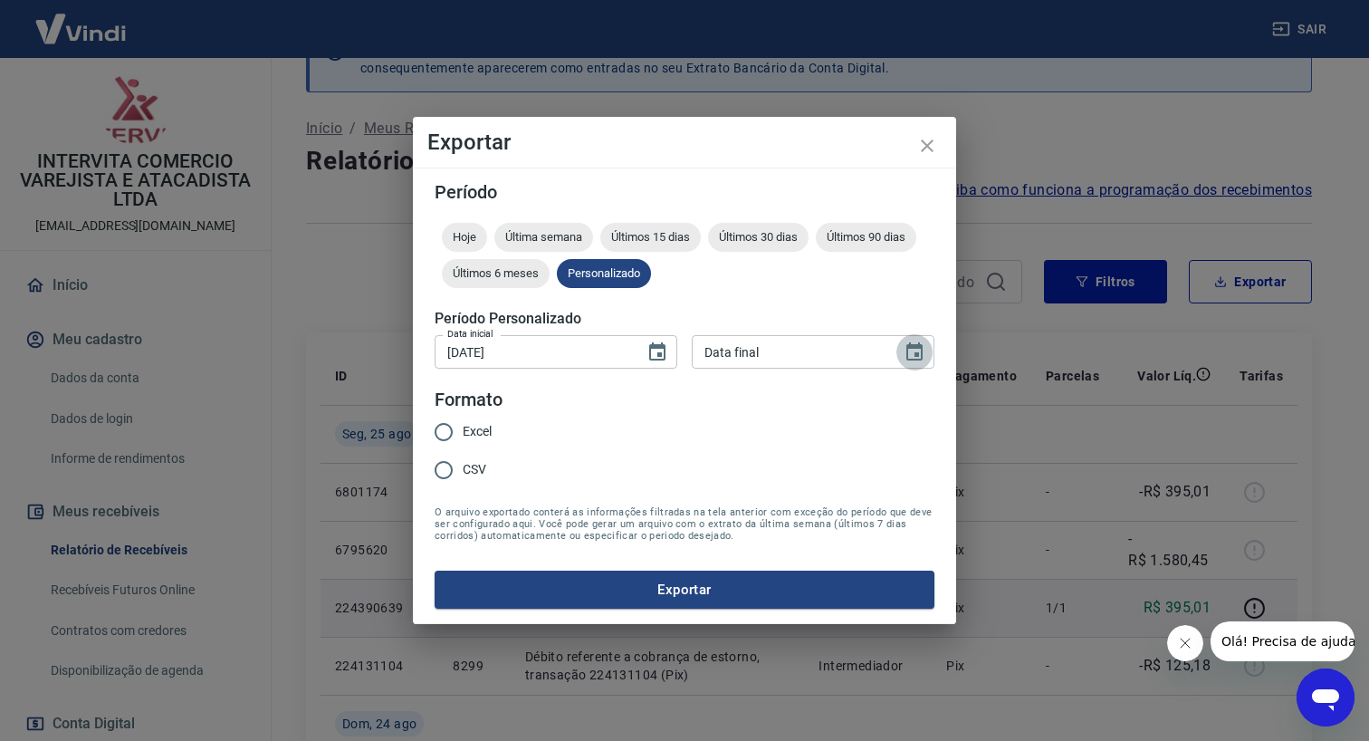
click at [919, 350] on icon "Choose date" at bounding box center [915, 352] width 22 height 22
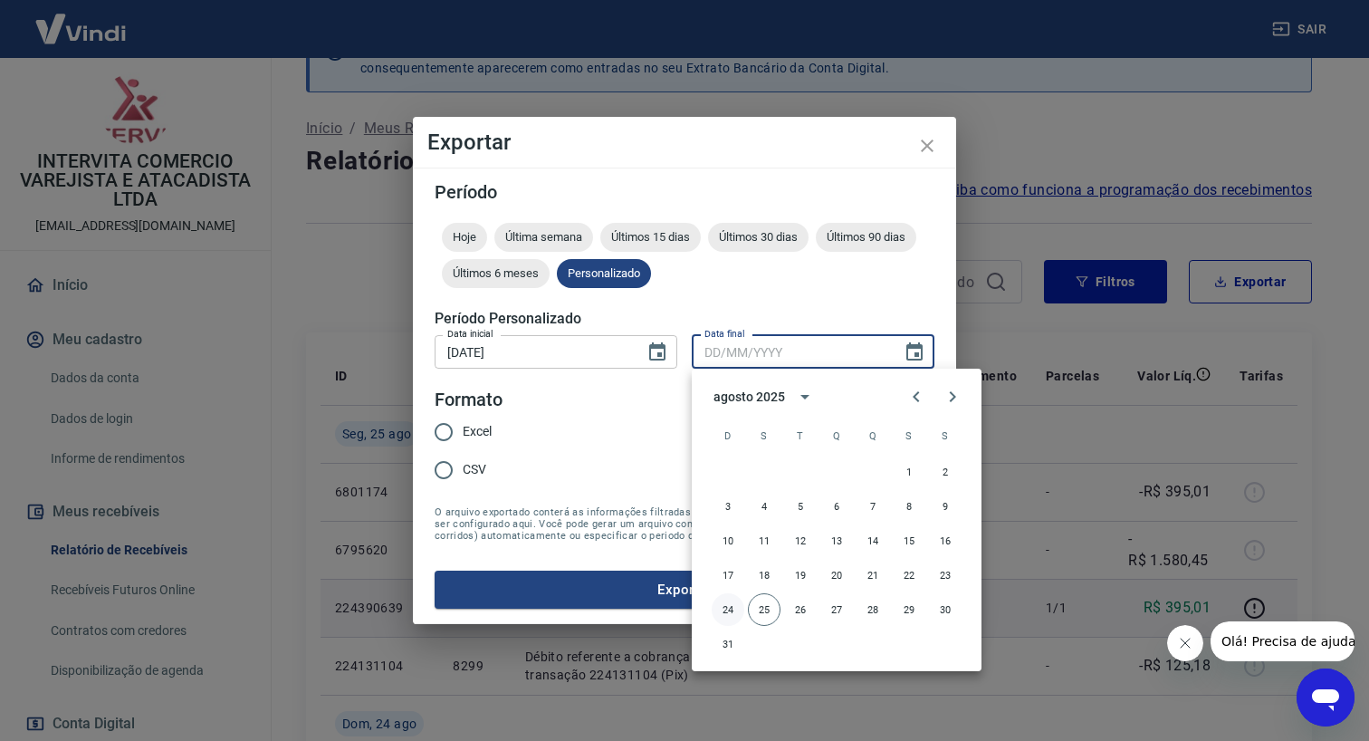
click at [730, 608] on button "24" at bounding box center [728, 609] width 33 height 33
type input "[DATE]"
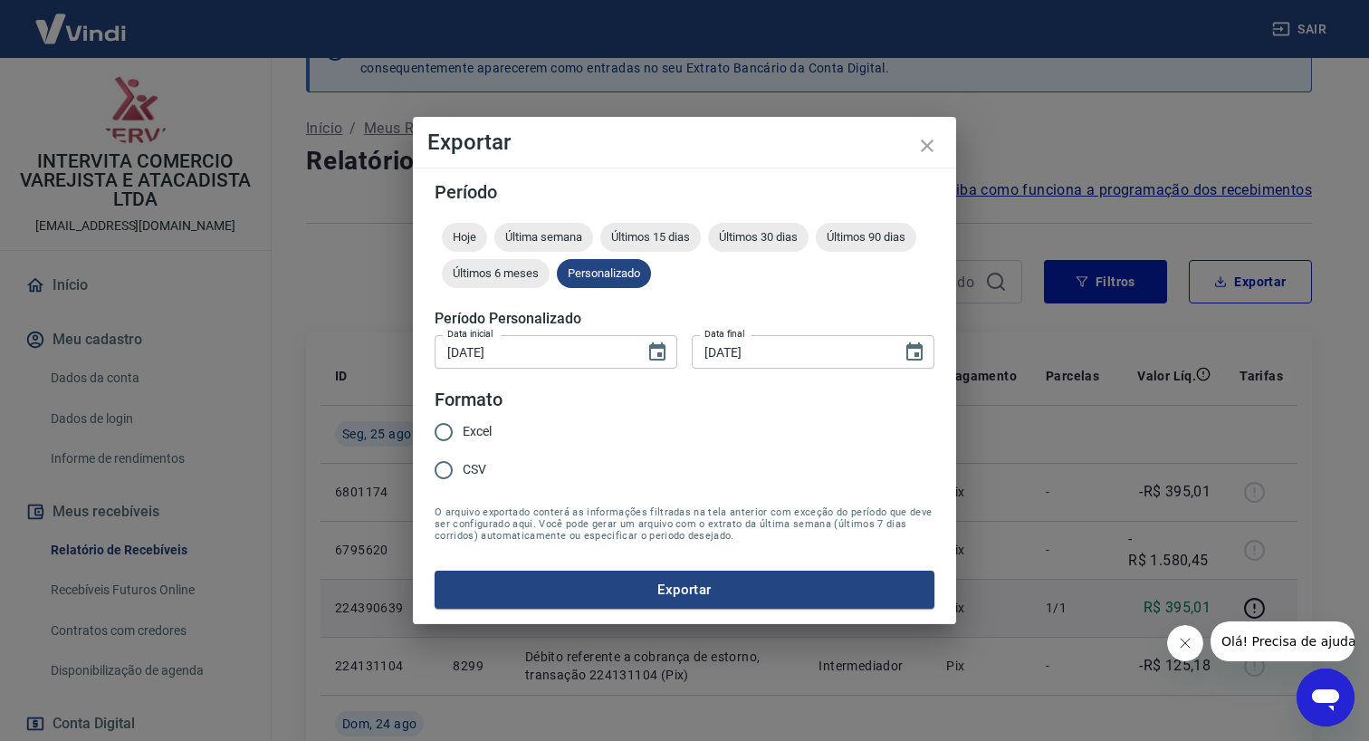
click at [441, 432] on input "Excel" at bounding box center [444, 432] width 38 height 38
radio input "true"
click at [581, 585] on button "Exportar" at bounding box center [685, 589] width 500 height 38
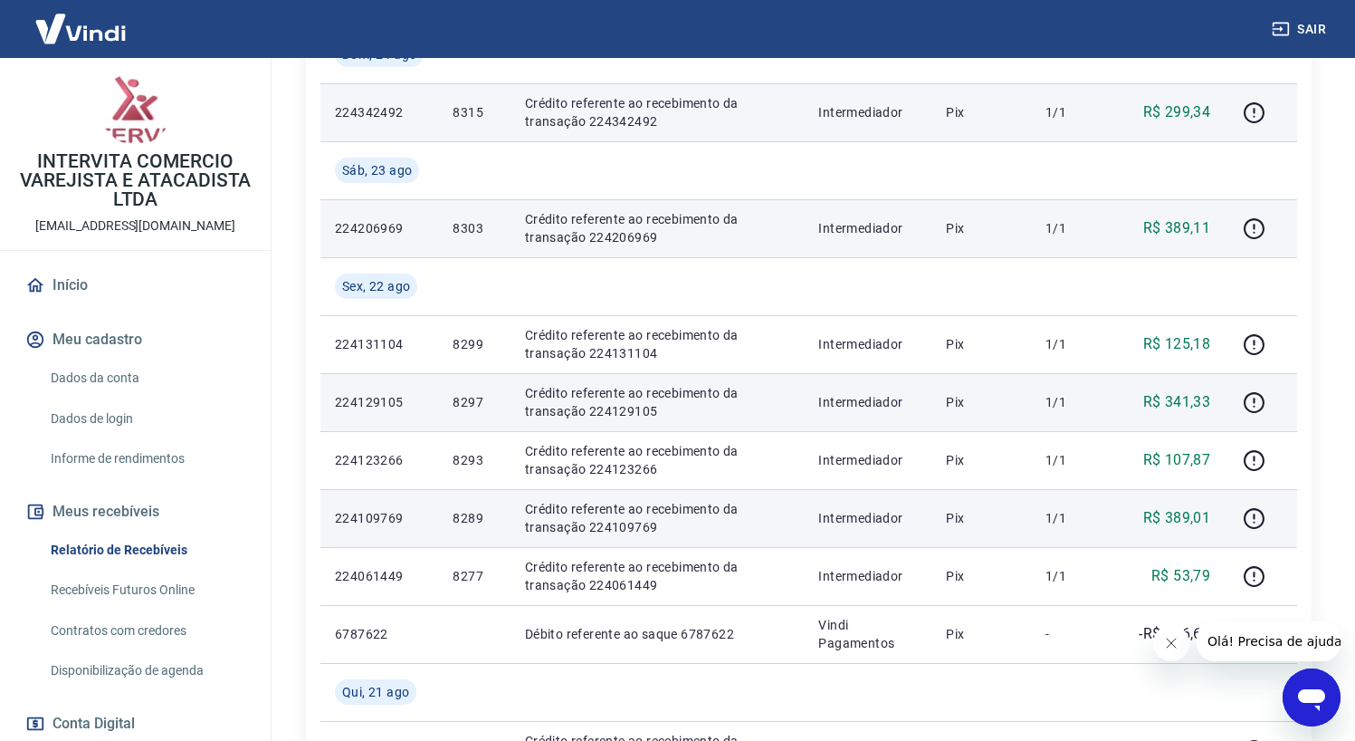
scroll to position [736, 0]
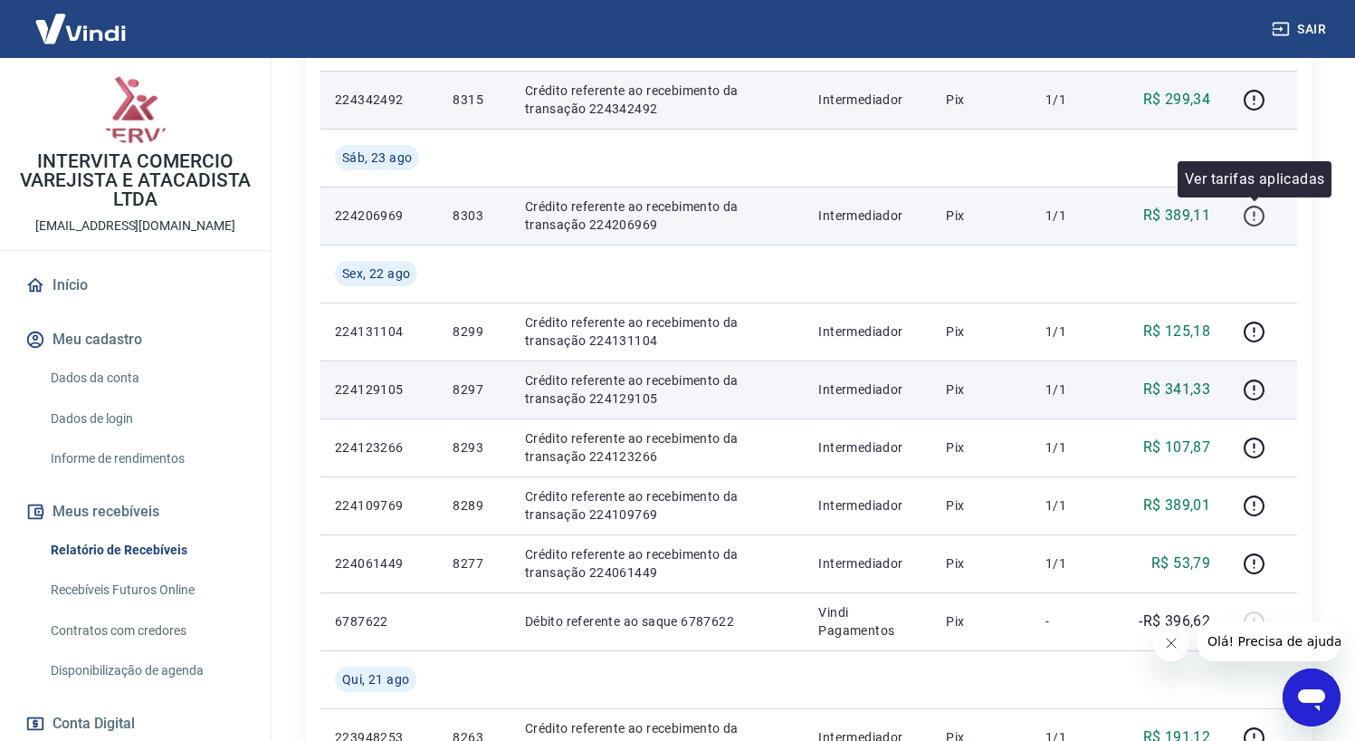
click at [1255, 218] on icon "button" at bounding box center [1254, 216] width 23 height 23
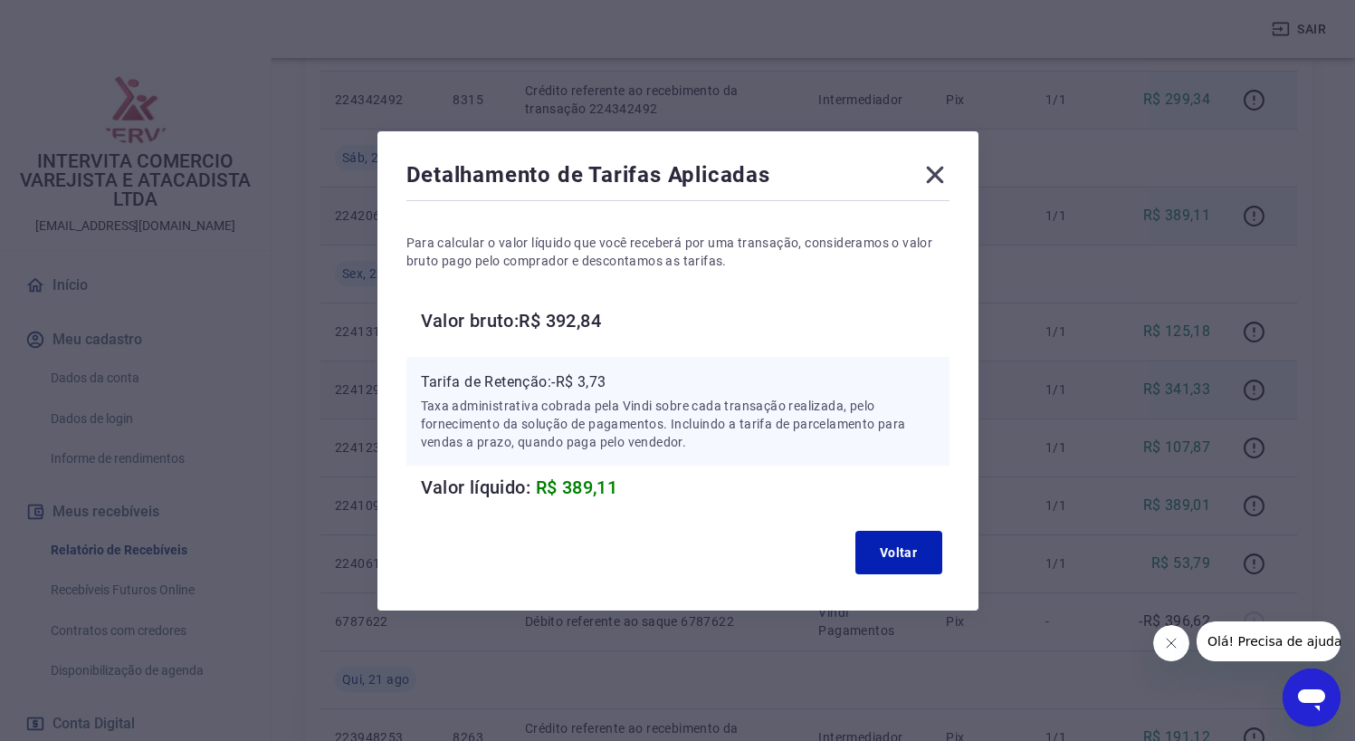
click at [942, 168] on icon at bounding box center [935, 174] width 29 height 29
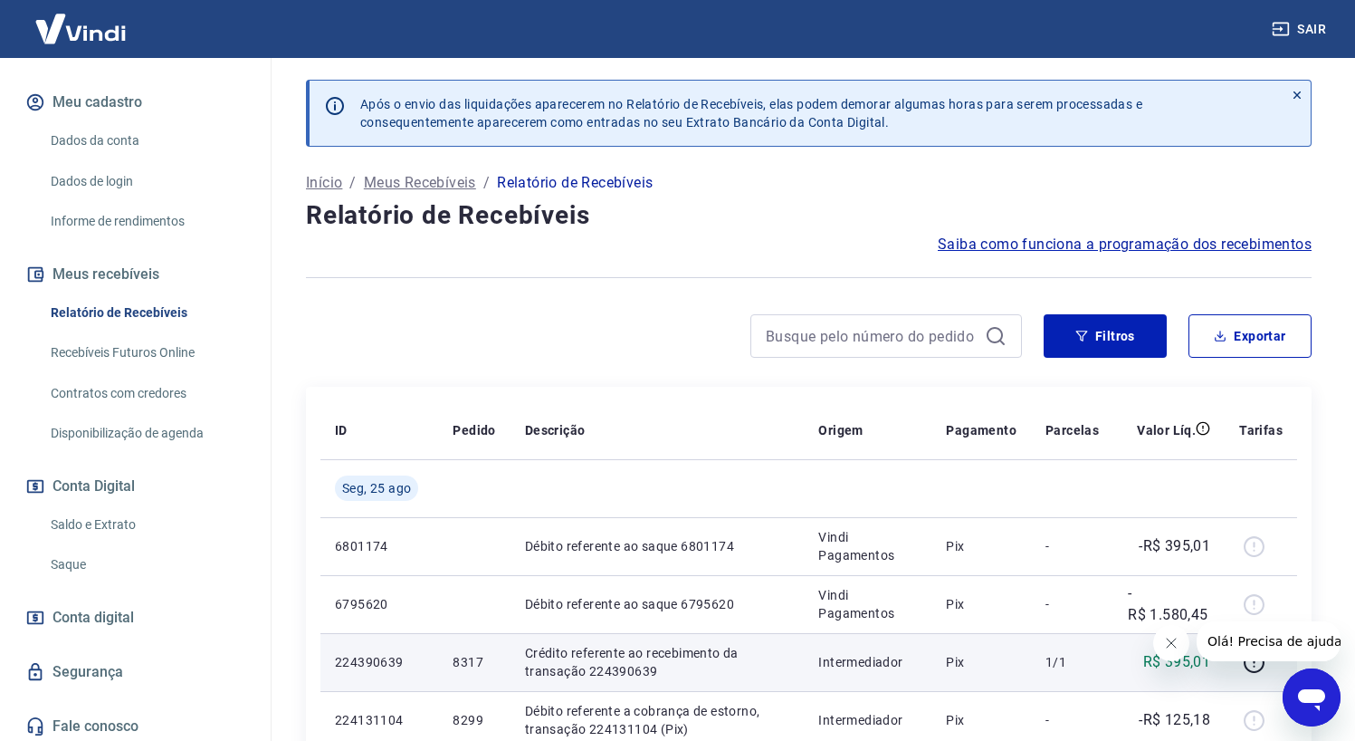
scroll to position [243, 0]
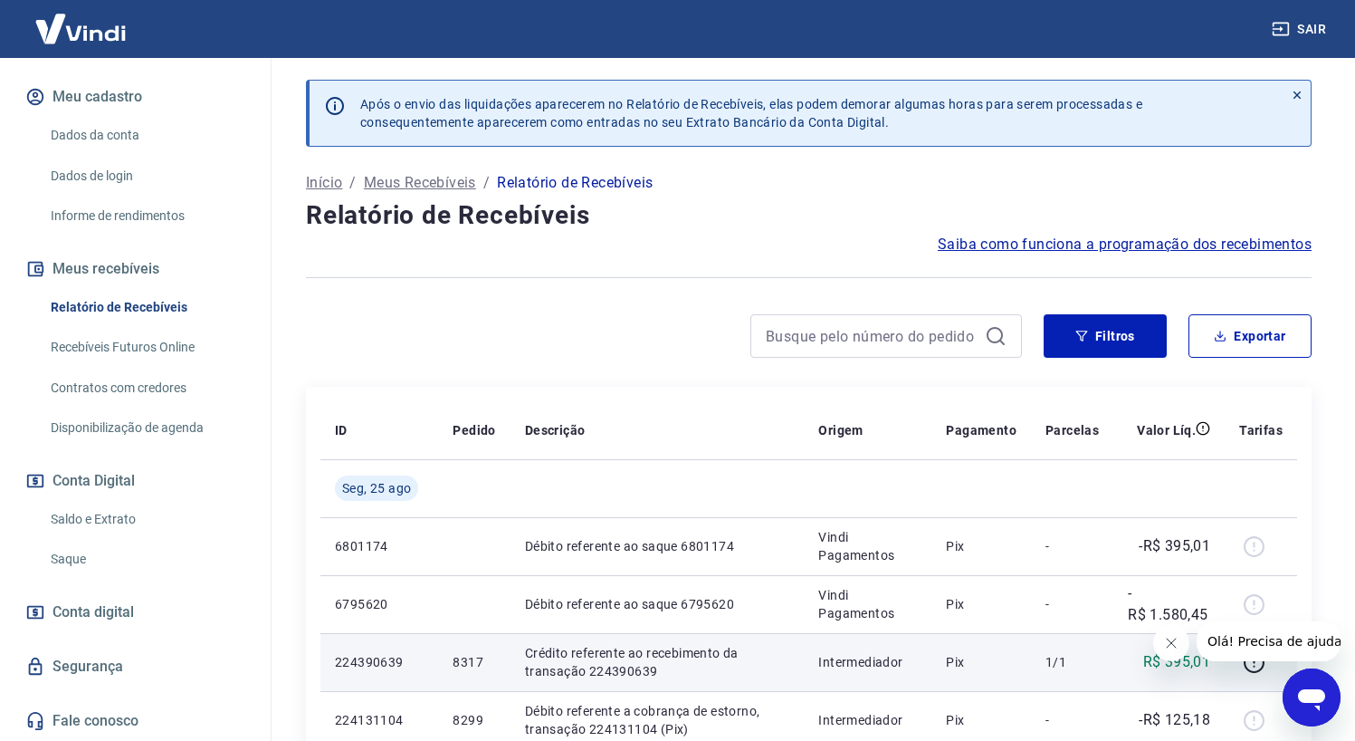
click at [96, 34] on img at bounding box center [81, 28] width 118 height 55
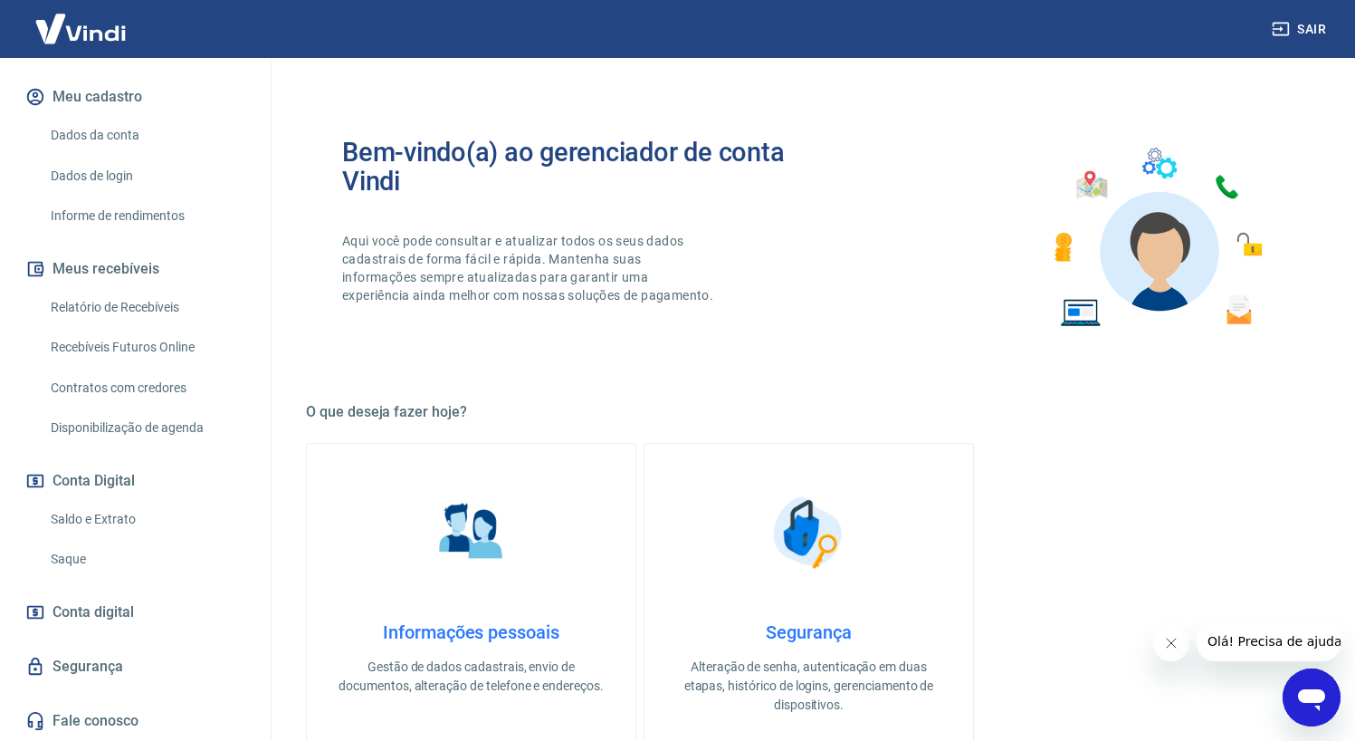
click at [473, 595] on link "Informações pessoais Gestão de dados cadastrais, envio de documentos, alteração…" at bounding box center [471, 601] width 330 height 316
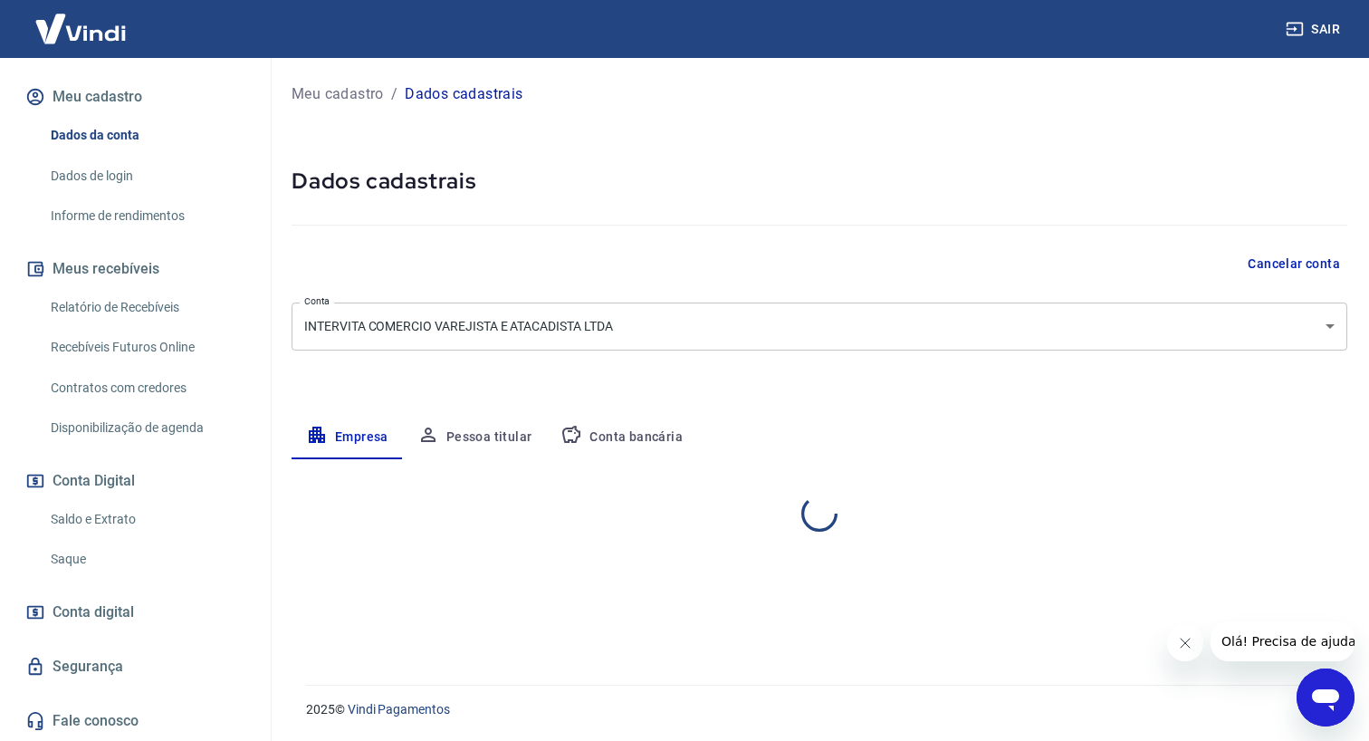
select select "ES"
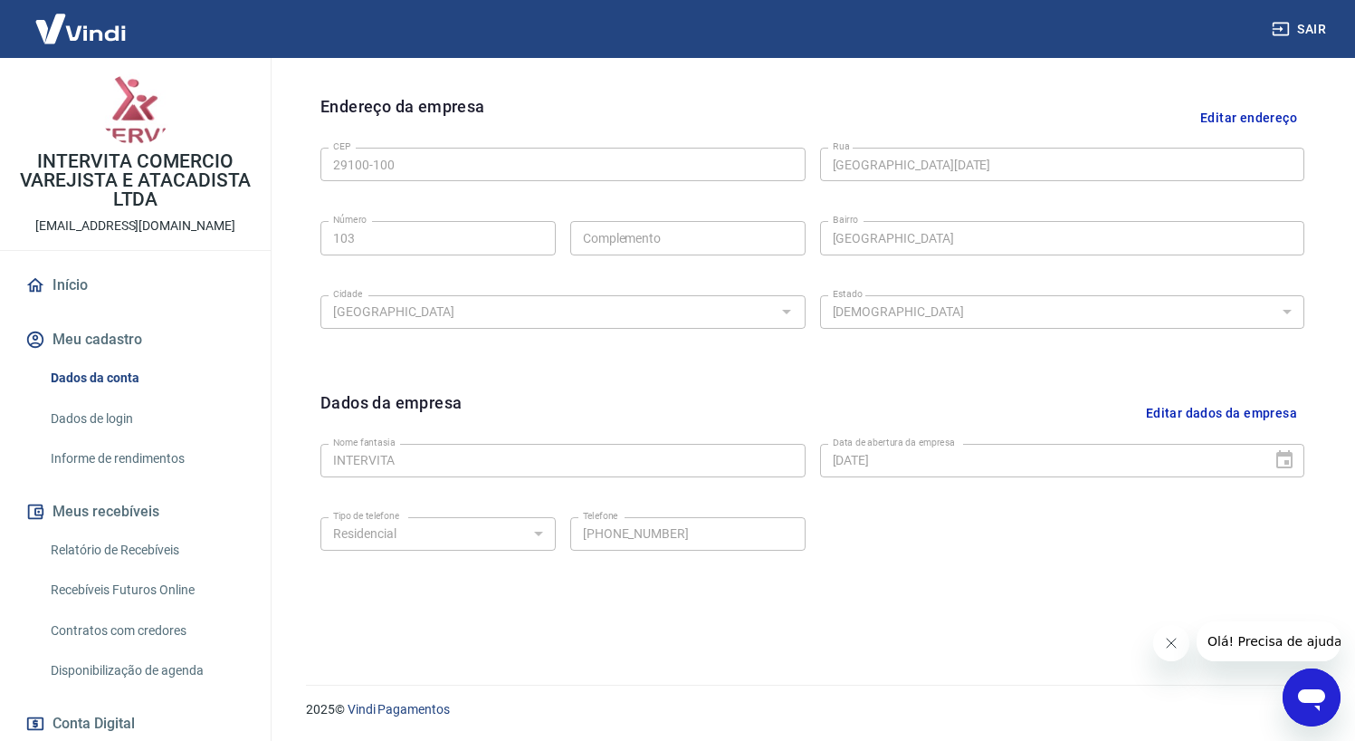
click at [76, 283] on link "Início" at bounding box center [135, 285] width 227 height 40
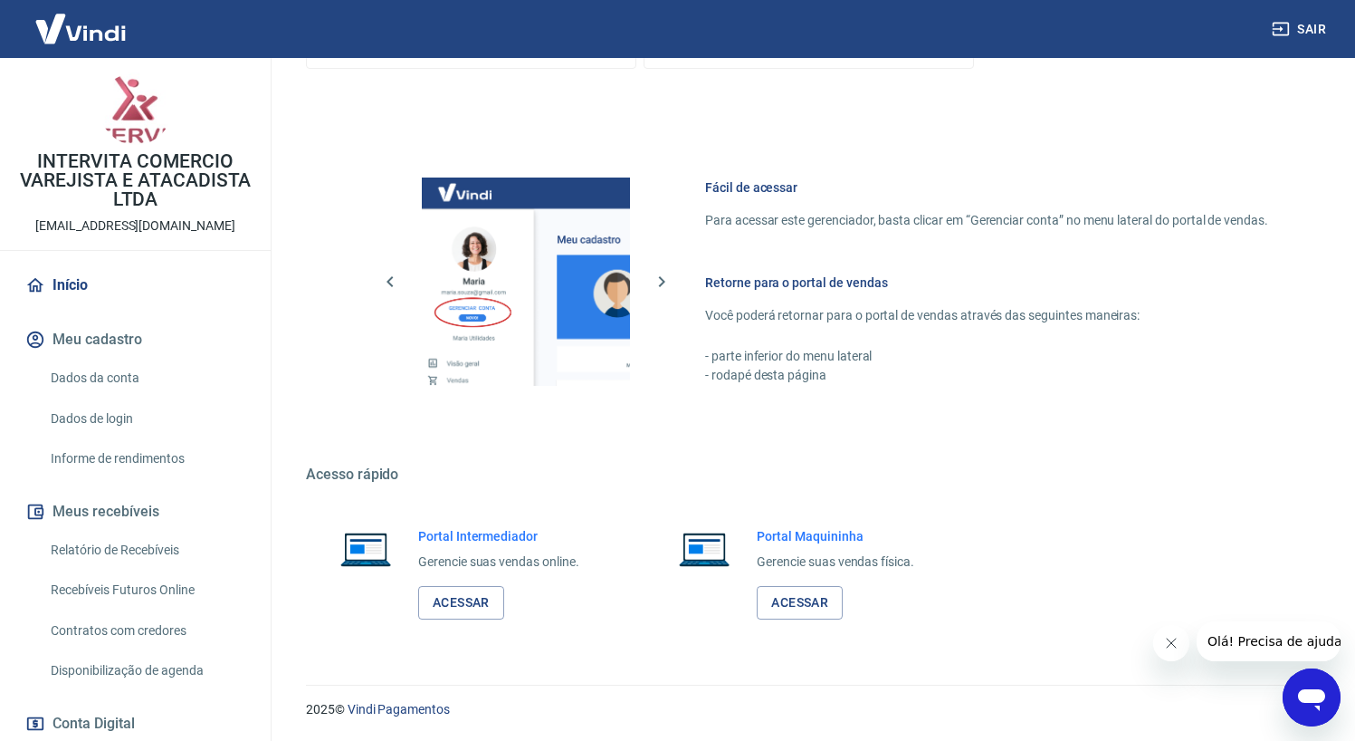
scroll to position [707, 0]
click at [473, 597] on link "Acessar" at bounding box center [461, 603] width 86 height 34
